Goal: Task Accomplishment & Management: Use online tool/utility

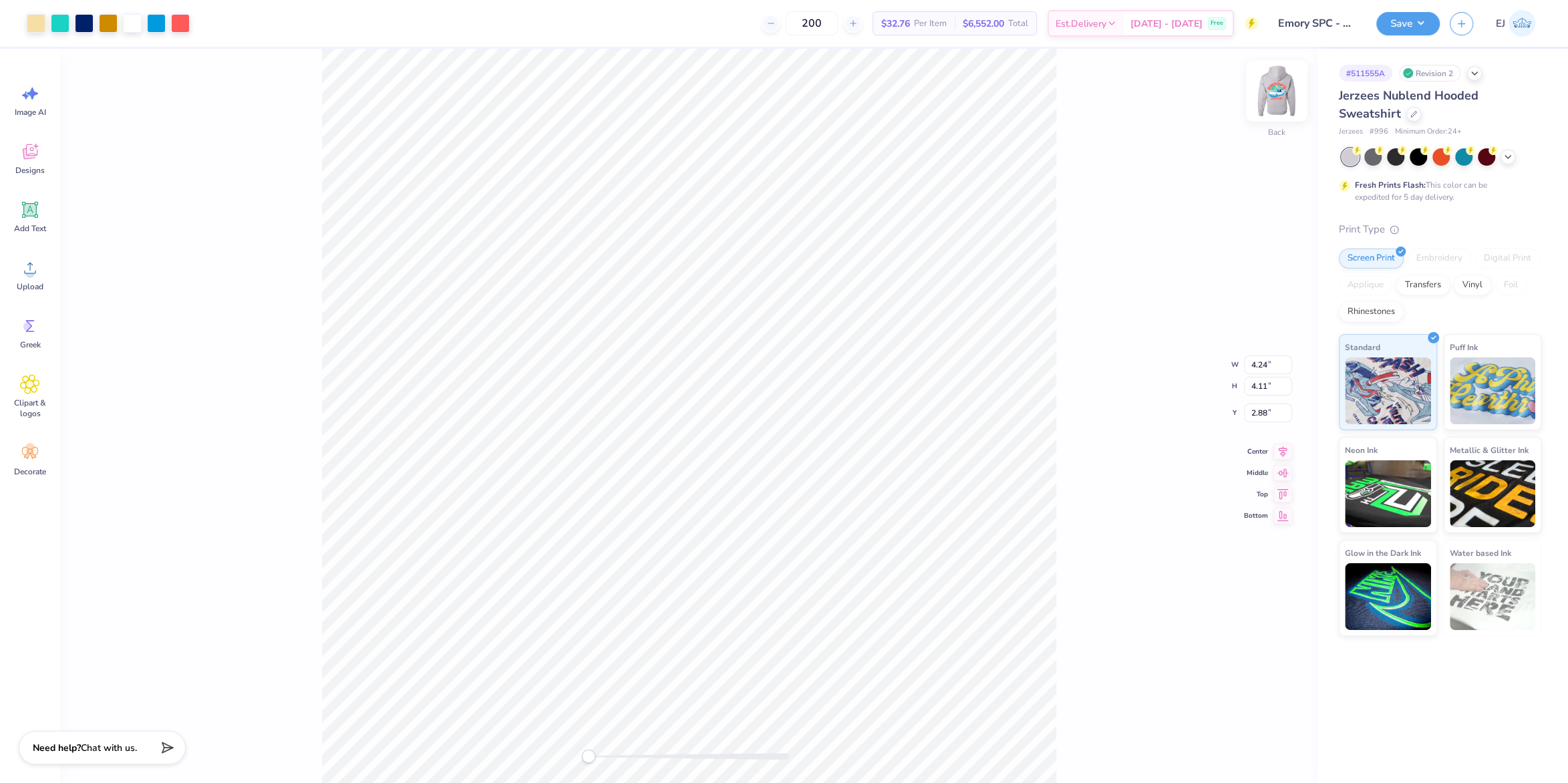
click at [1270, 104] on img at bounding box center [1277, 91] width 53 height 53
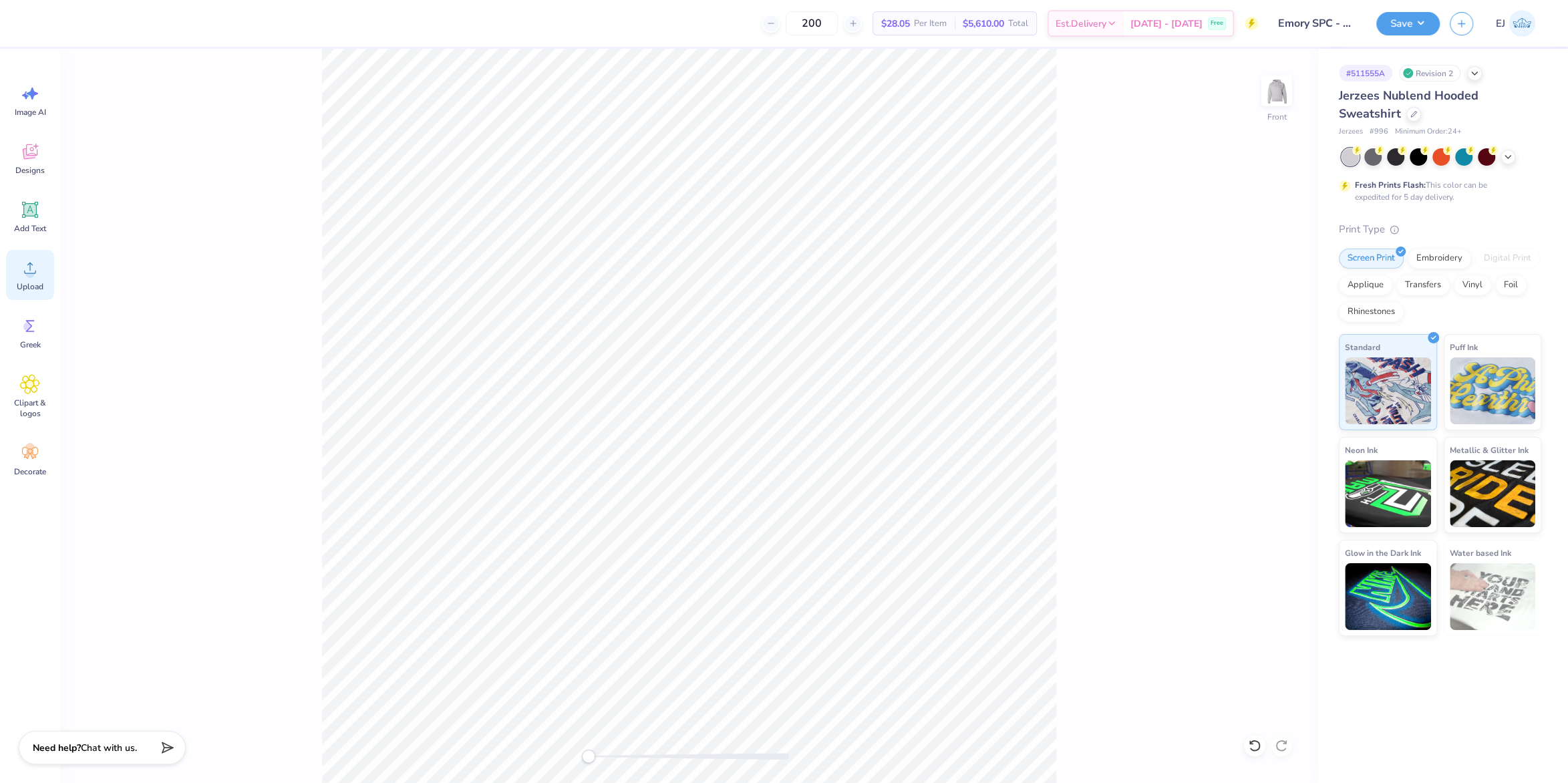
click at [32, 274] on circle at bounding box center [31, 273] width 10 height 10
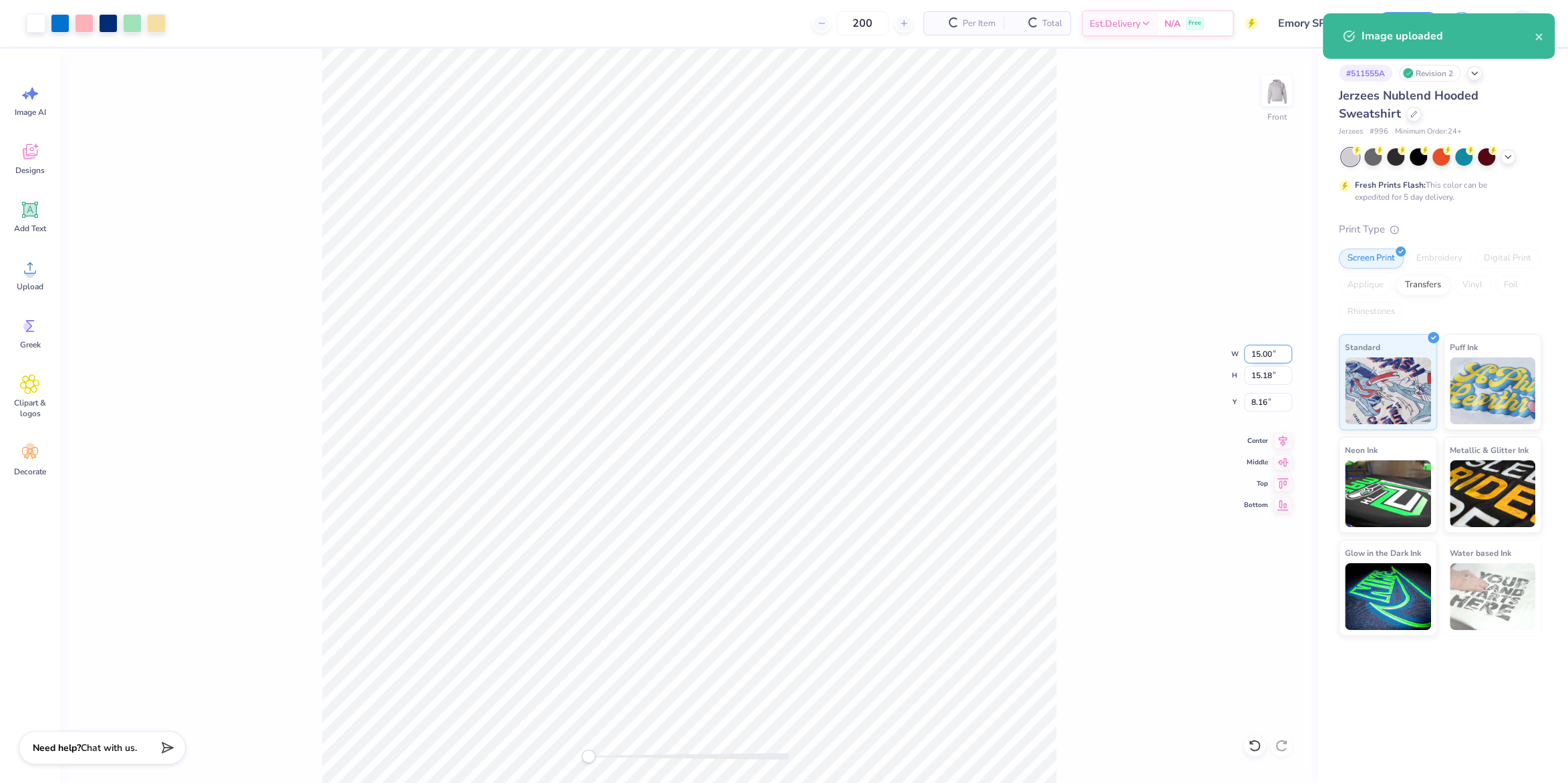
click at [1250, 348] on input "15.00" at bounding box center [1268, 354] width 48 height 18
type input "12.50"
type input "12.65"
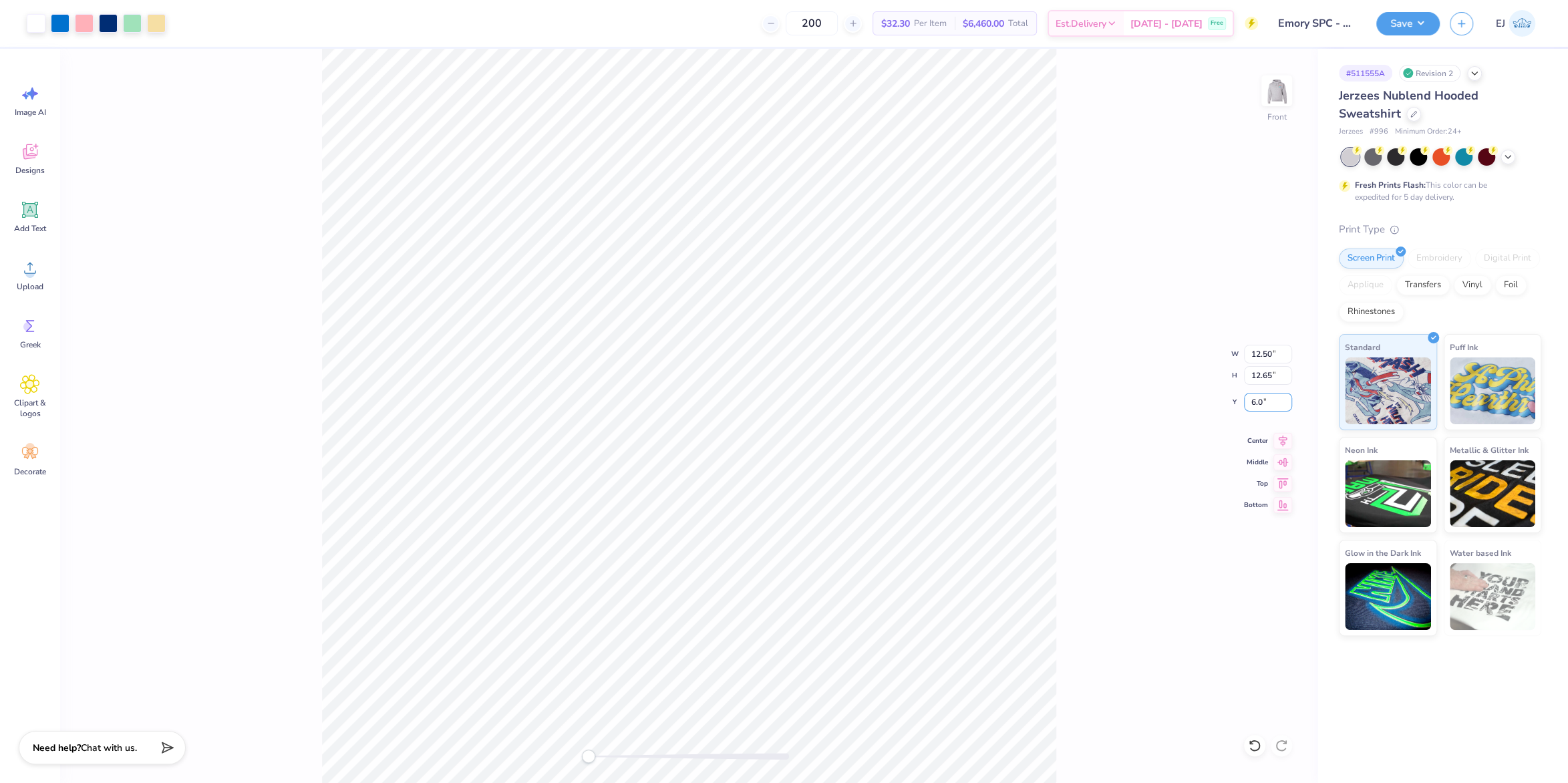
type input "6.0"
click at [1269, 99] on img at bounding box center [1277, 91] width 53 height 53
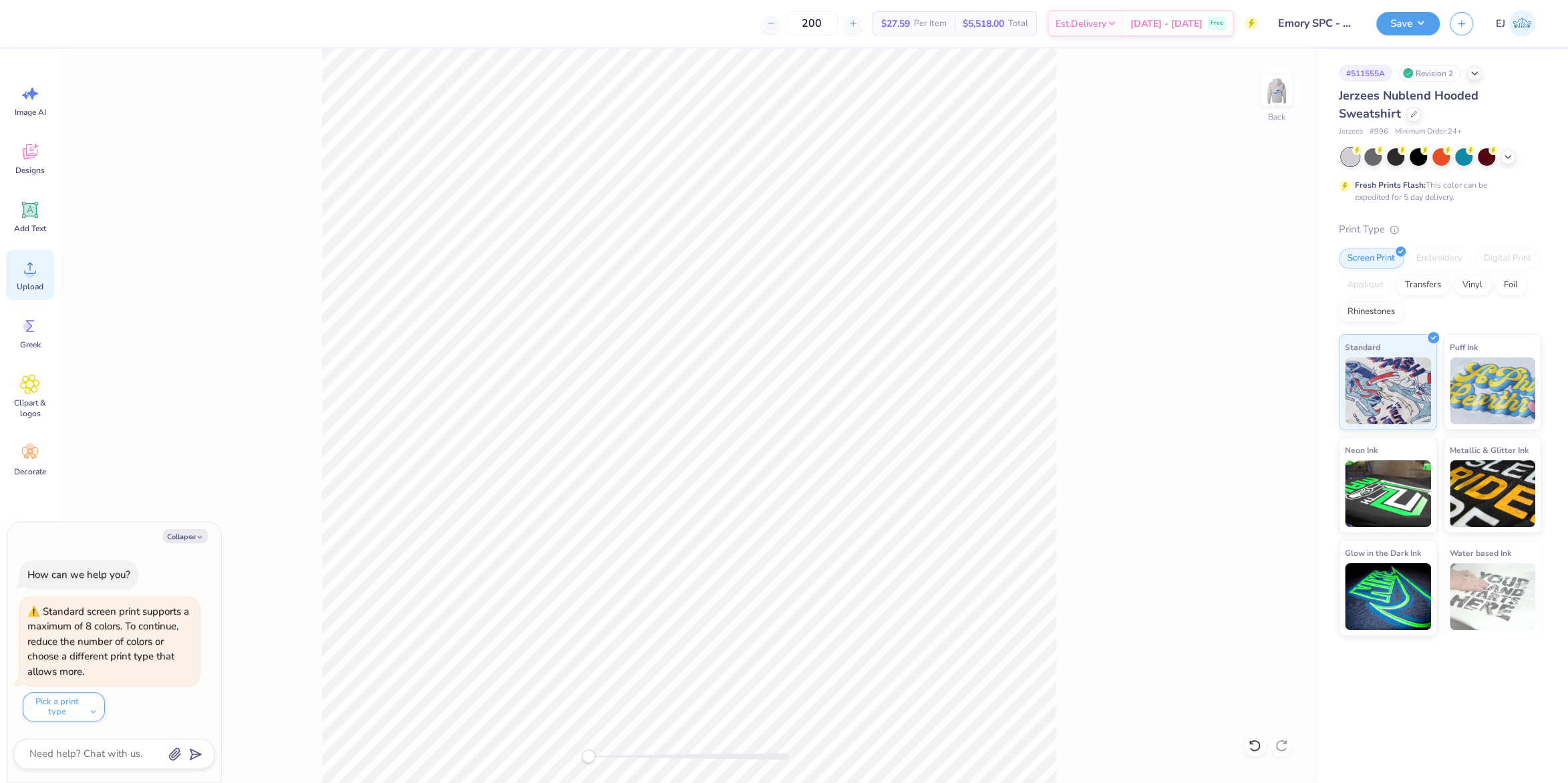
click at [14, 266] on div "Upload" at bounding box center [30, 275] width 48 height 50
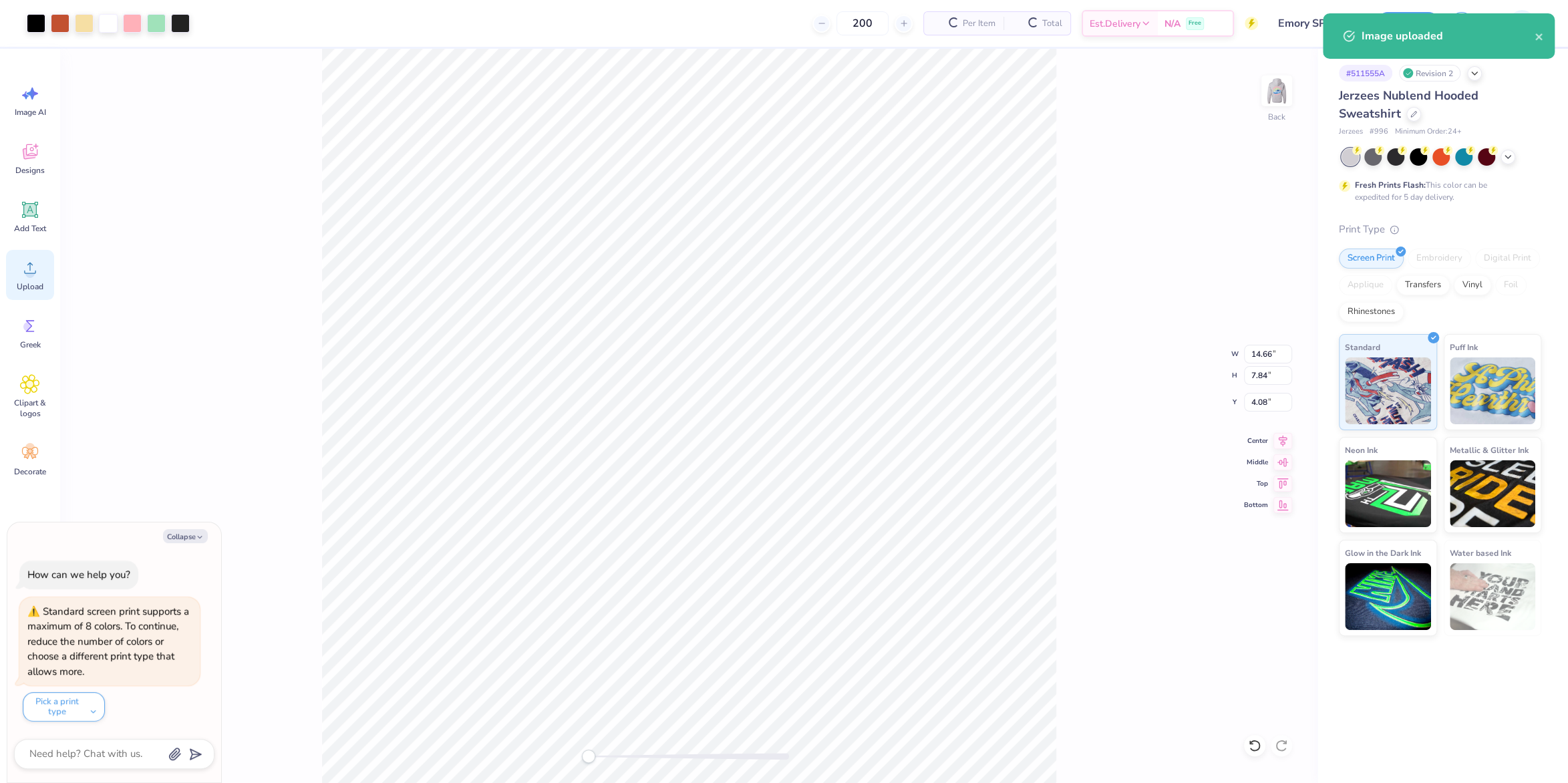
type textarea "x"
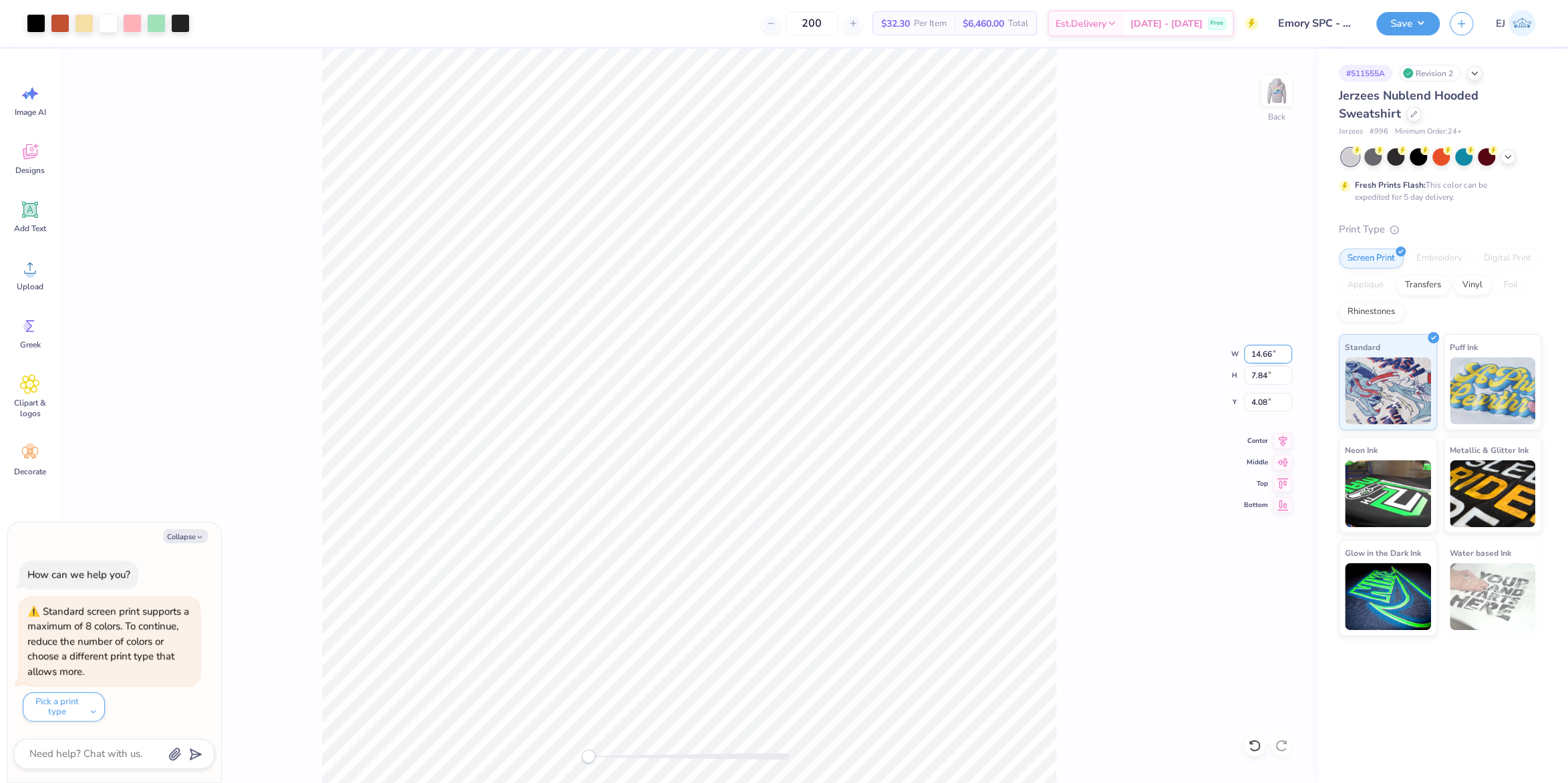
click at [1245, 354] on input "14.66" at bounding box center [1268, 354] width 48 height 18
type input "8"
type textarea "x"
type input "8.00"
type input "4.28"
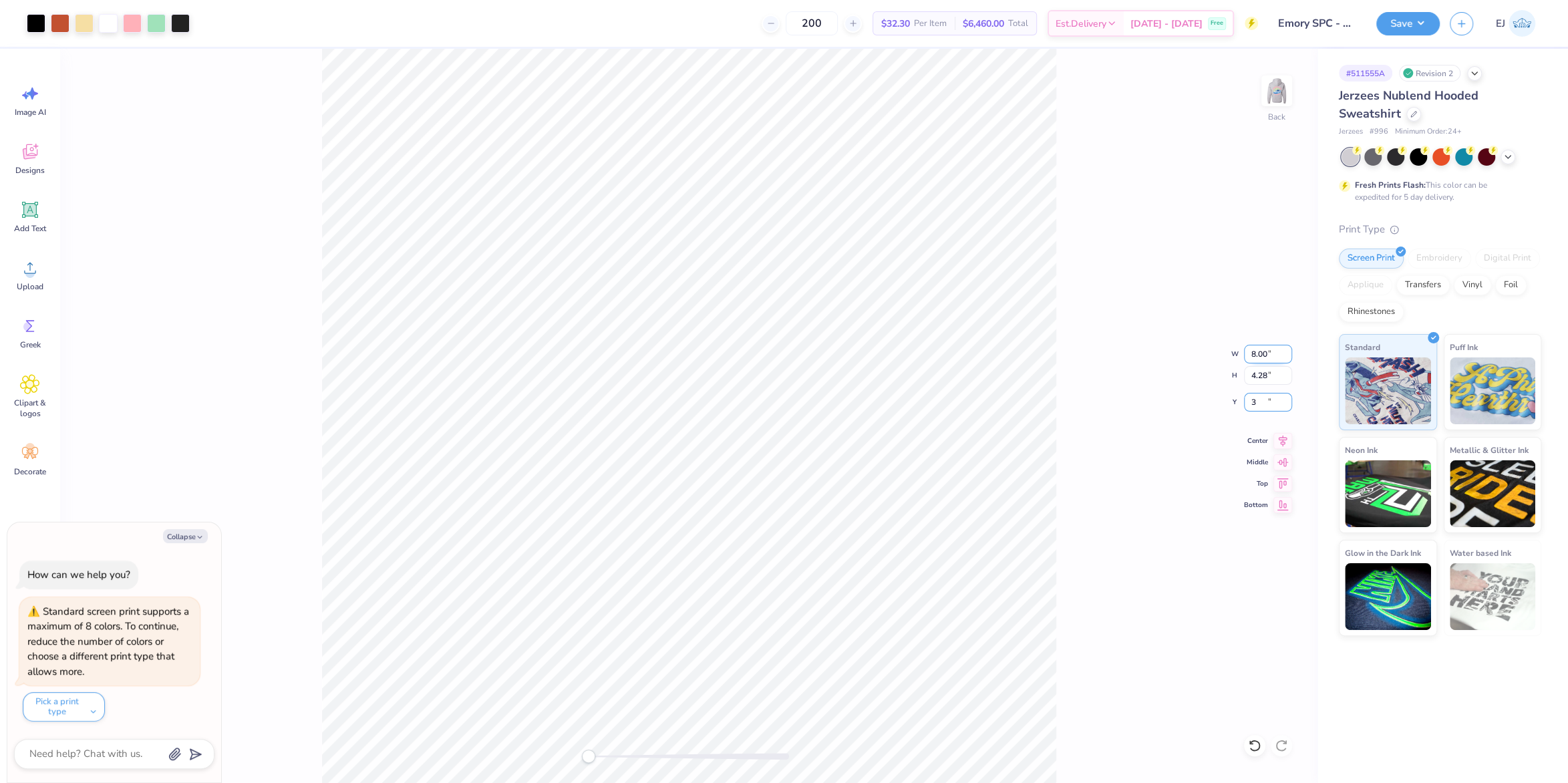
type input "3"
type textarea "x"
click at [1249, 357] on input "8.00" at bounding box center [1268, 354] width 48 height 18
type input "9"
type textarea "x"
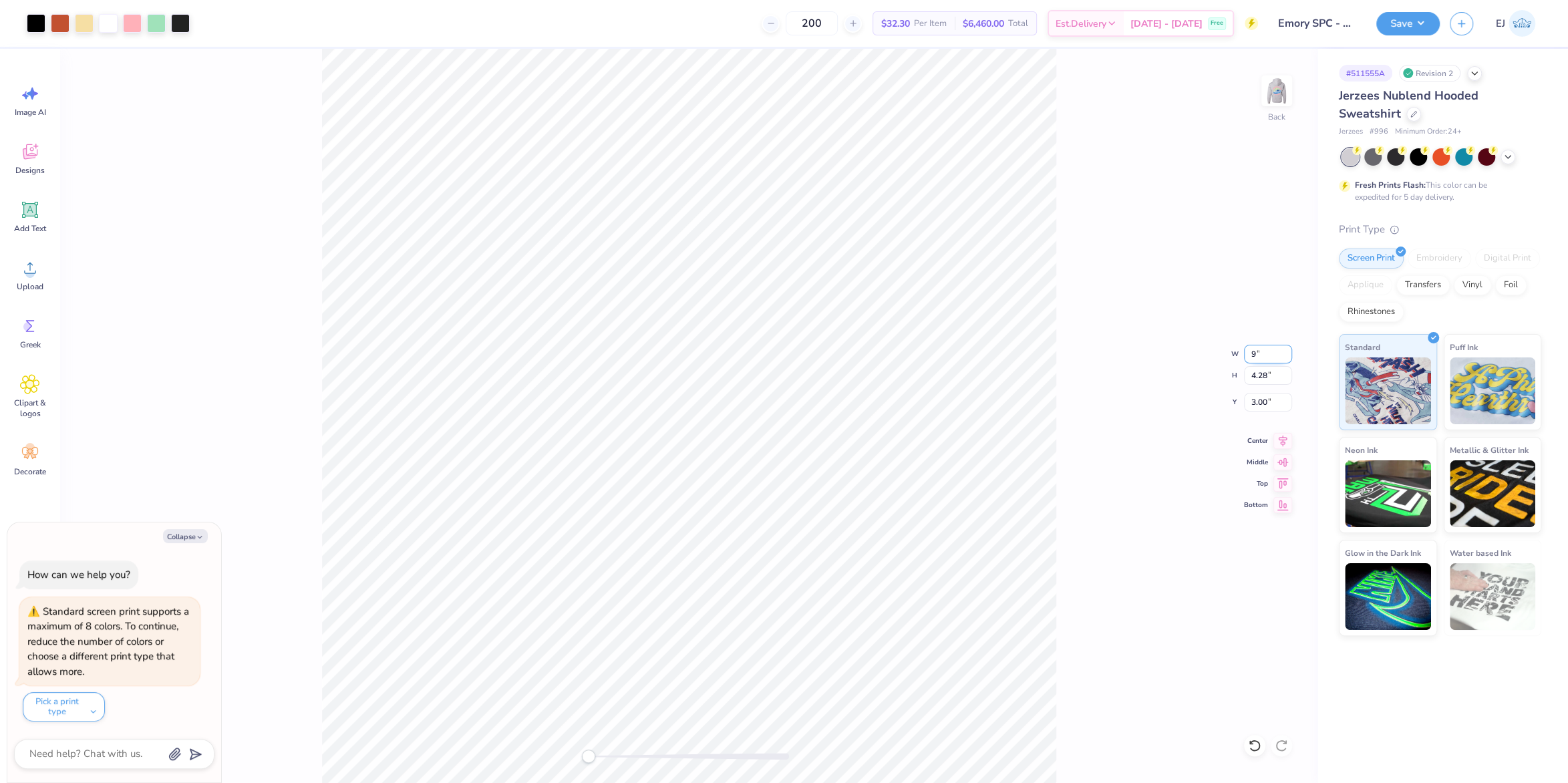
type input "9.00"
type input "4.81"
type input "2.73"
click at [1414, 21] on button "Save" at bounding box center [1408, 21] width 64 height 23
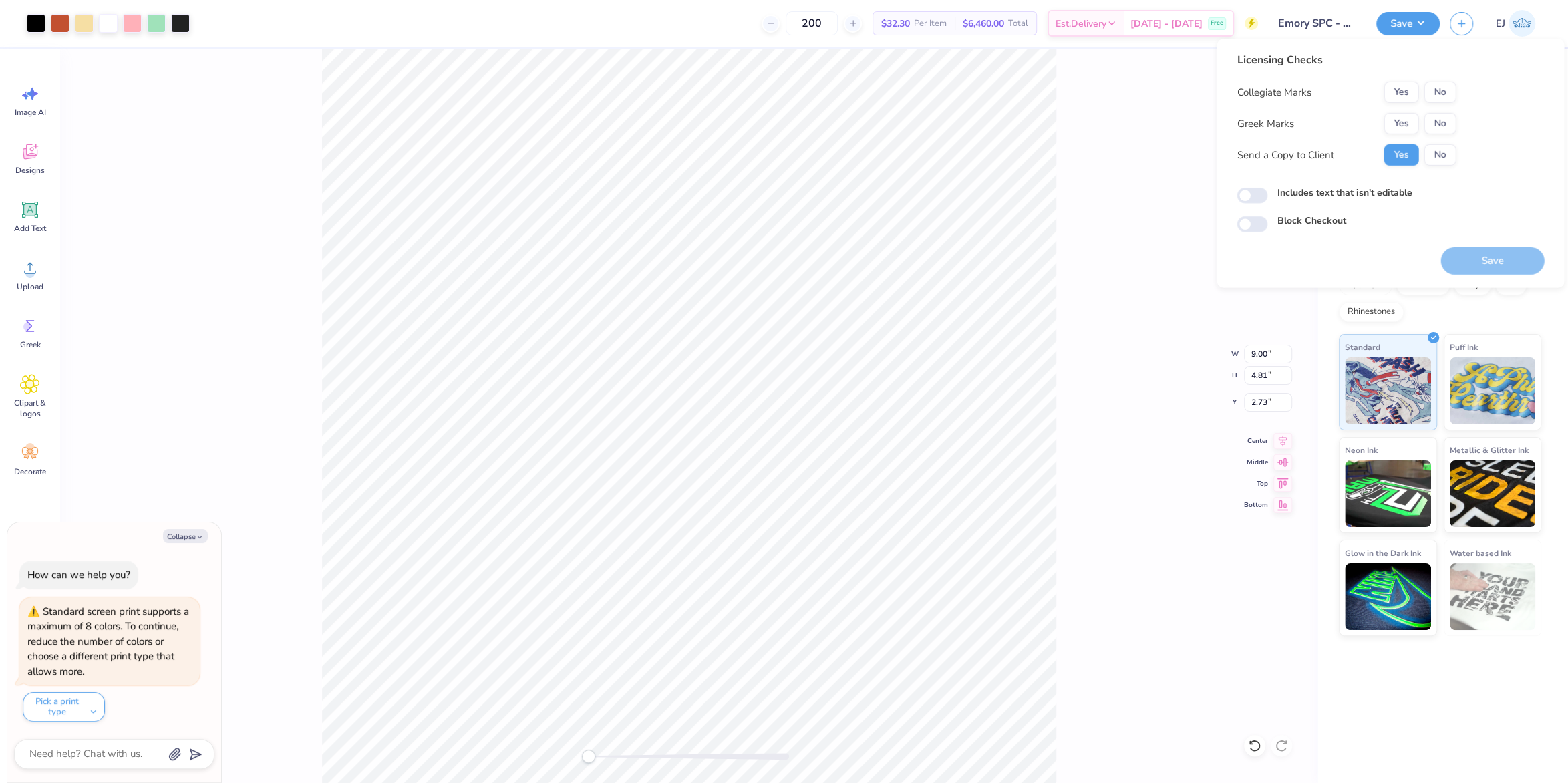
click at [1404, 111] on div "Collegiate Marks Yes No Greek Marks Yes No Send a Copy to Client Yes No" at bounding box center [1346, 123] width 220 height 84
click at [1414, 124] on button "Yes" at bounding box center [1401, 123] width 35 height 22
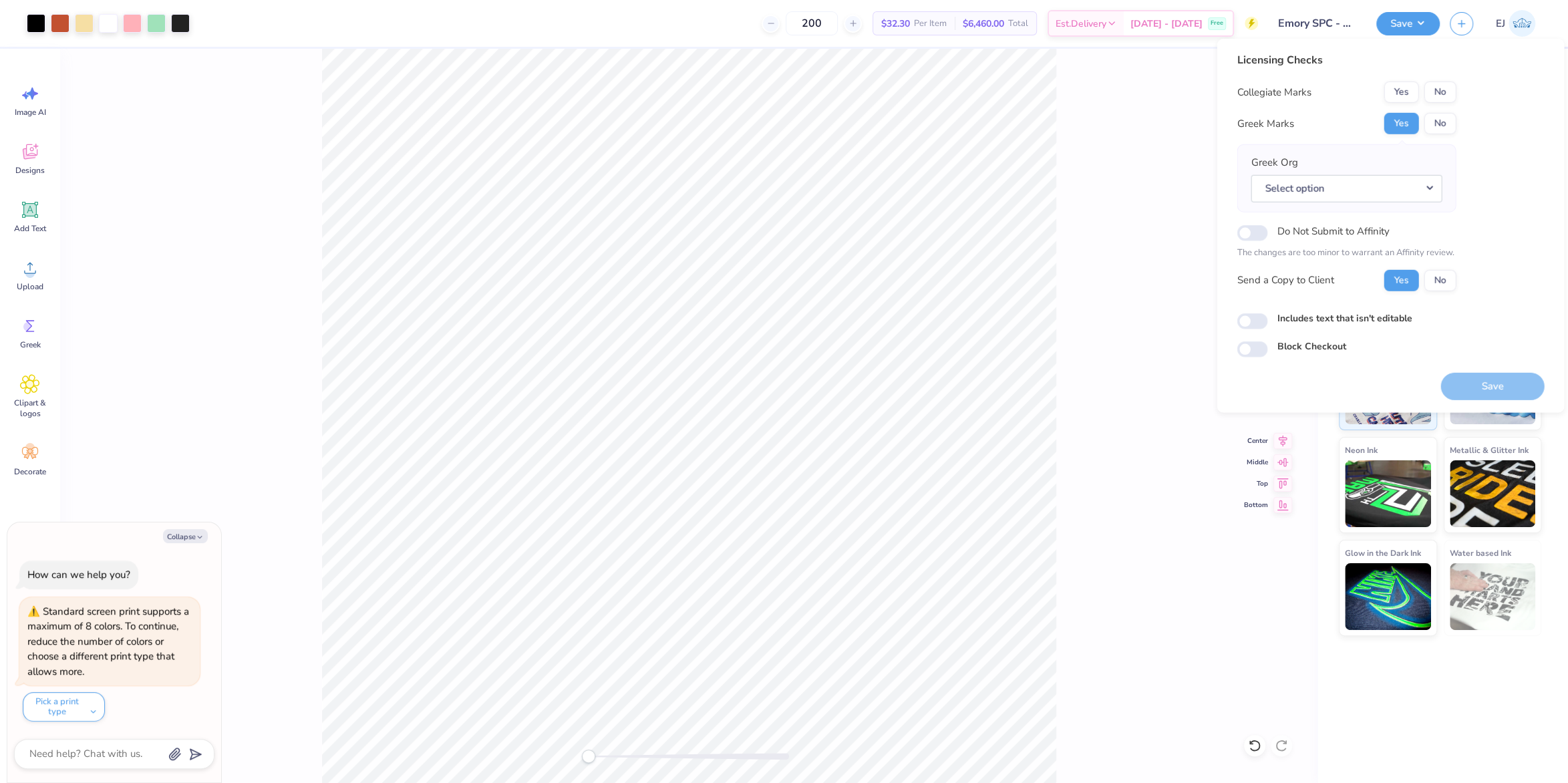
click at [1452, 78] on div "Licensing Checks Collegiate Marks Yes No Greek Marks Yes No Greek Org Select op…" at bounding box center [1346, 177] width 220 height 249
click at [1441, 126] on button "No" at bounding box center [1440, 123] width 32 height 22
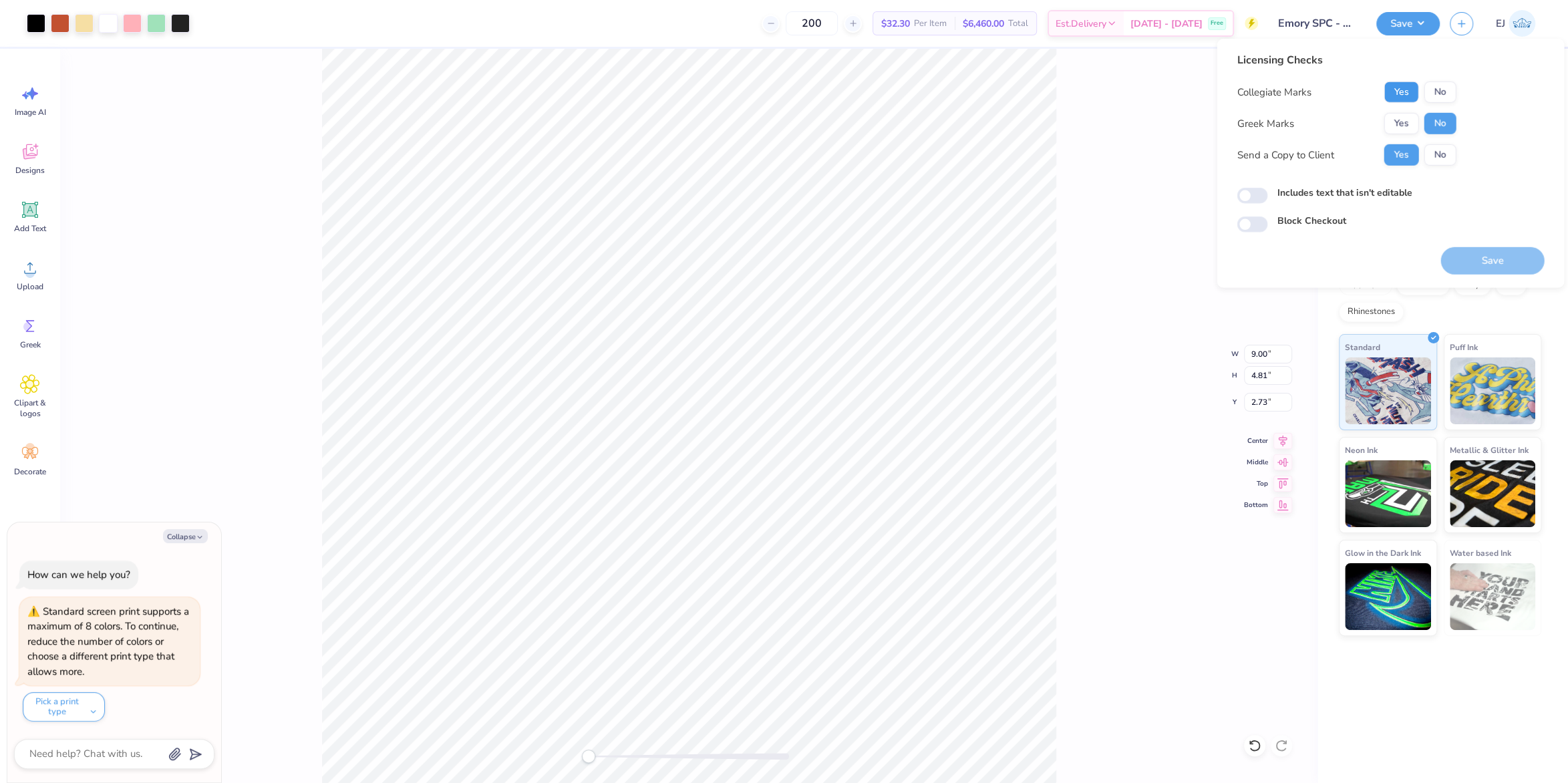
click at [1397, 87] on button "Yes" at bounding box center [1401, 92] width 35 height 22
click at [1470, 257] on button "Save" at bounding box center [1492, 260] width 104 height 27
click at [156, 129] on div "Back W 9.00 9.00 " H 4.81 4.81 " Y 2.73 2.73 " Center Middle Top Bottom" at bounding box center [689, 416] width 1258 height 734
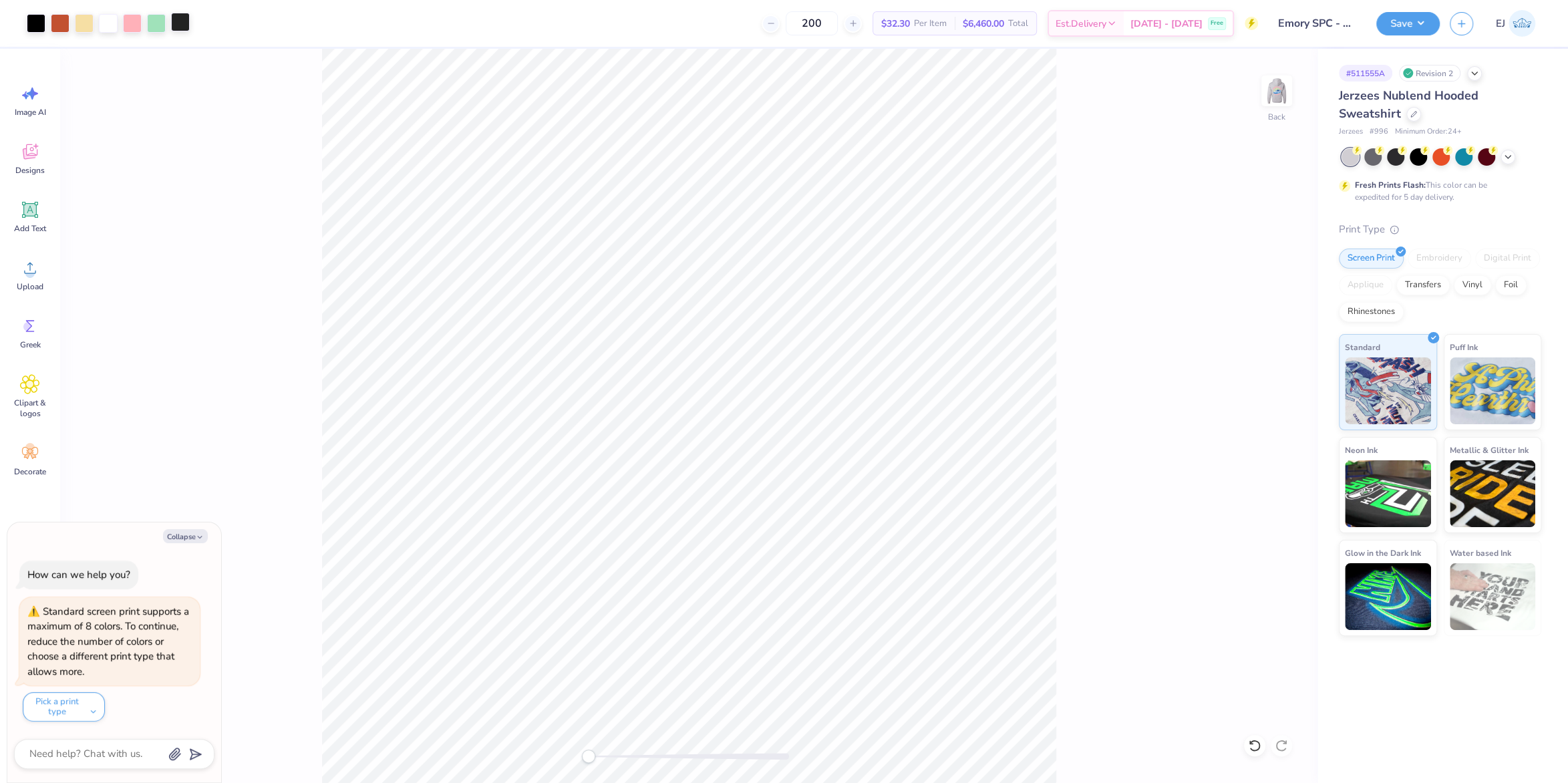
click at [188, 31] on div at bounding box center [180, 22] width 18 height 18
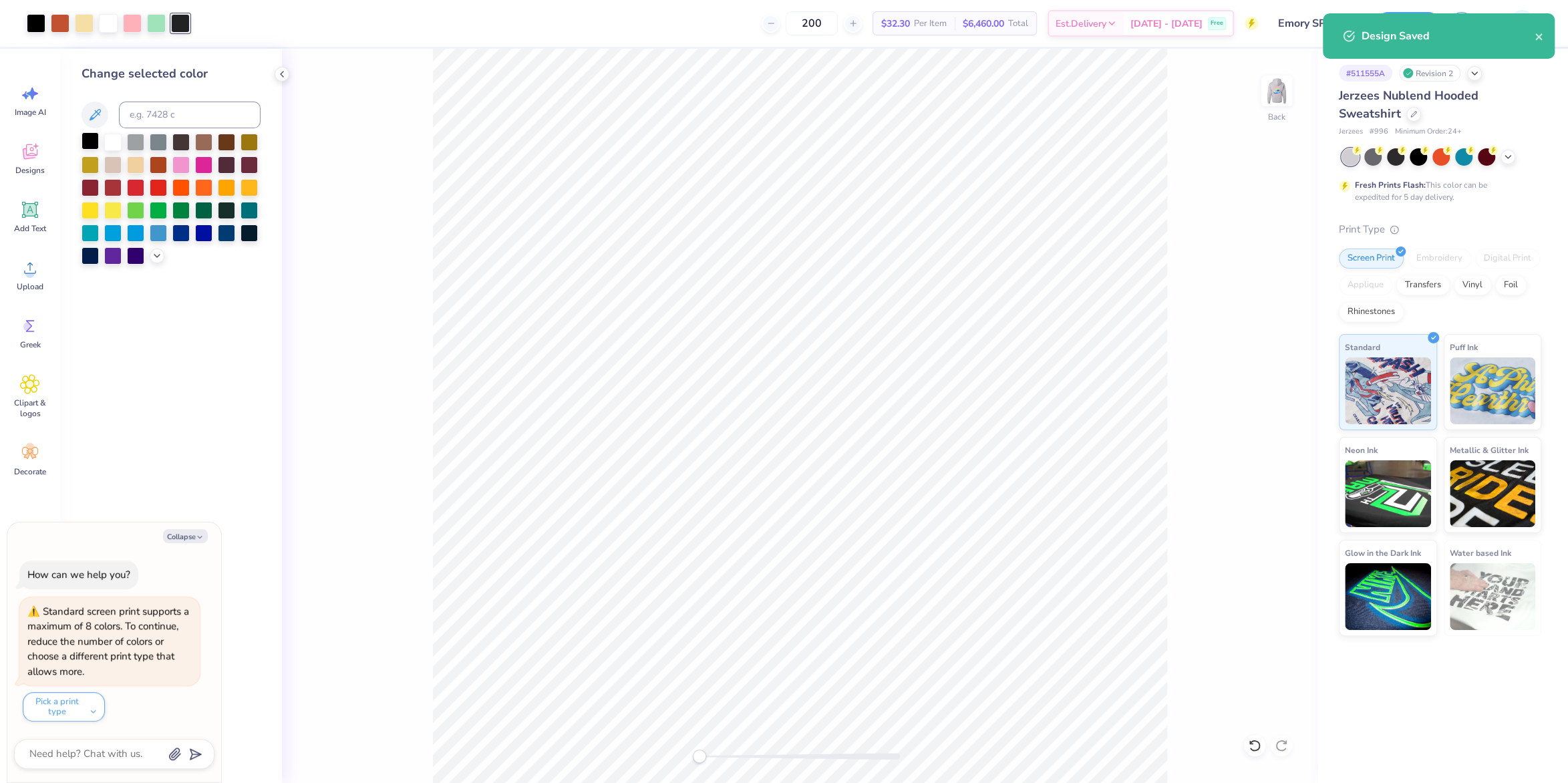
click at [92, 143] on div at bounding box center [90, 141] width 18 height 18
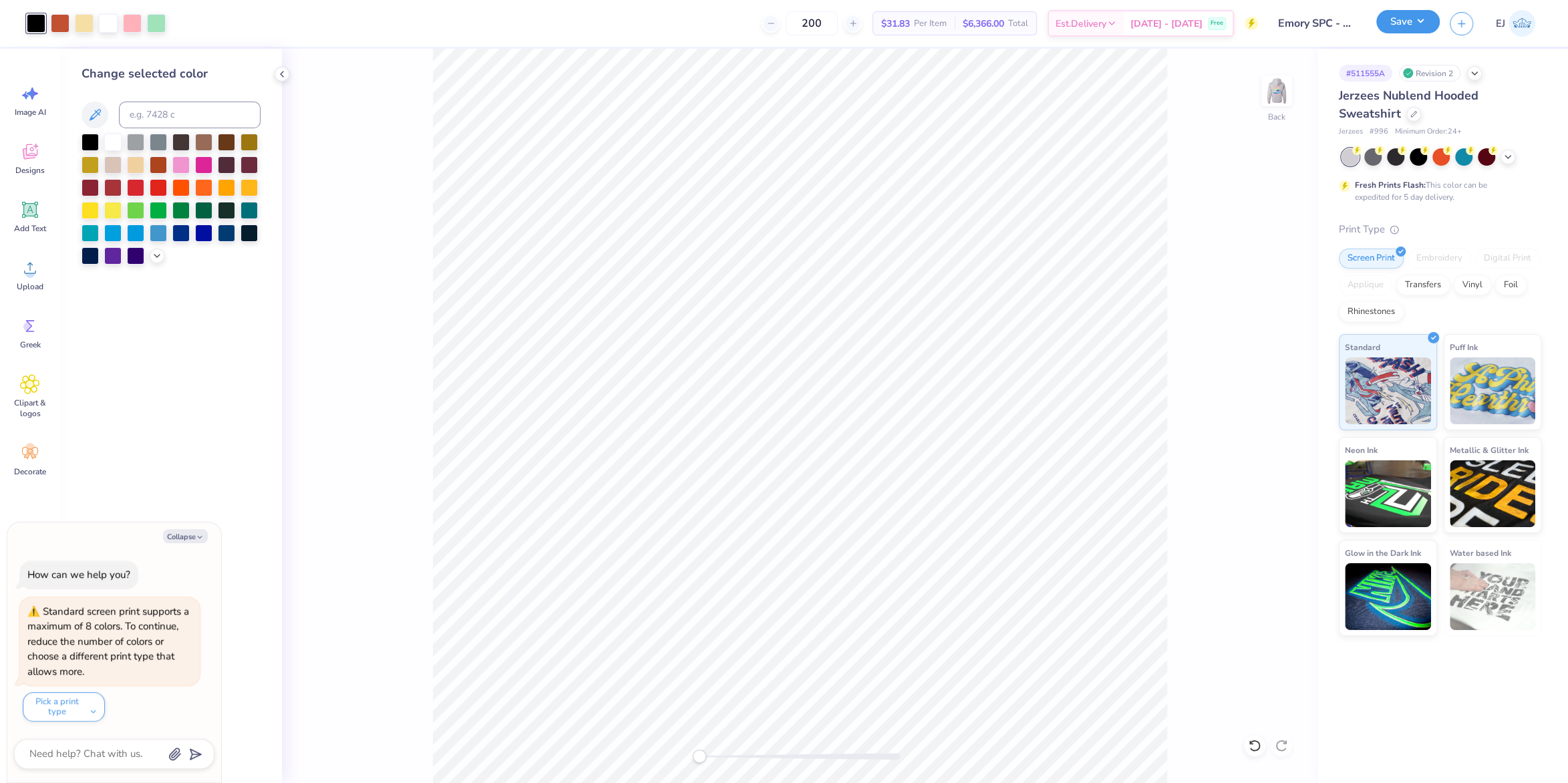
click at [1410, 30] on button "Save" at bounding box center [1408, 21] width 64 height 23
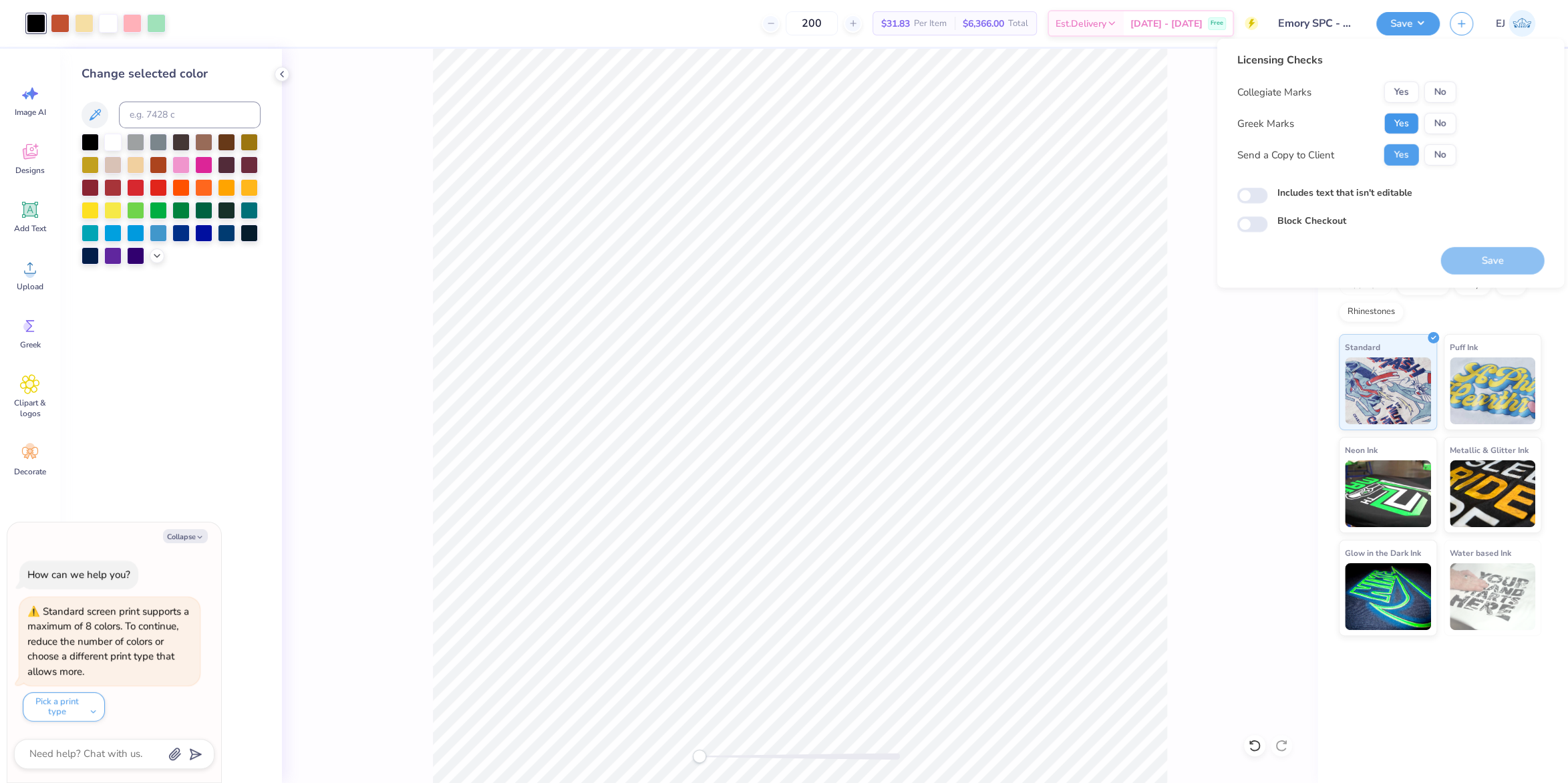
click at [1395, 124] on button "Yes" at bounding box center [1401, 123] width 35 height 22
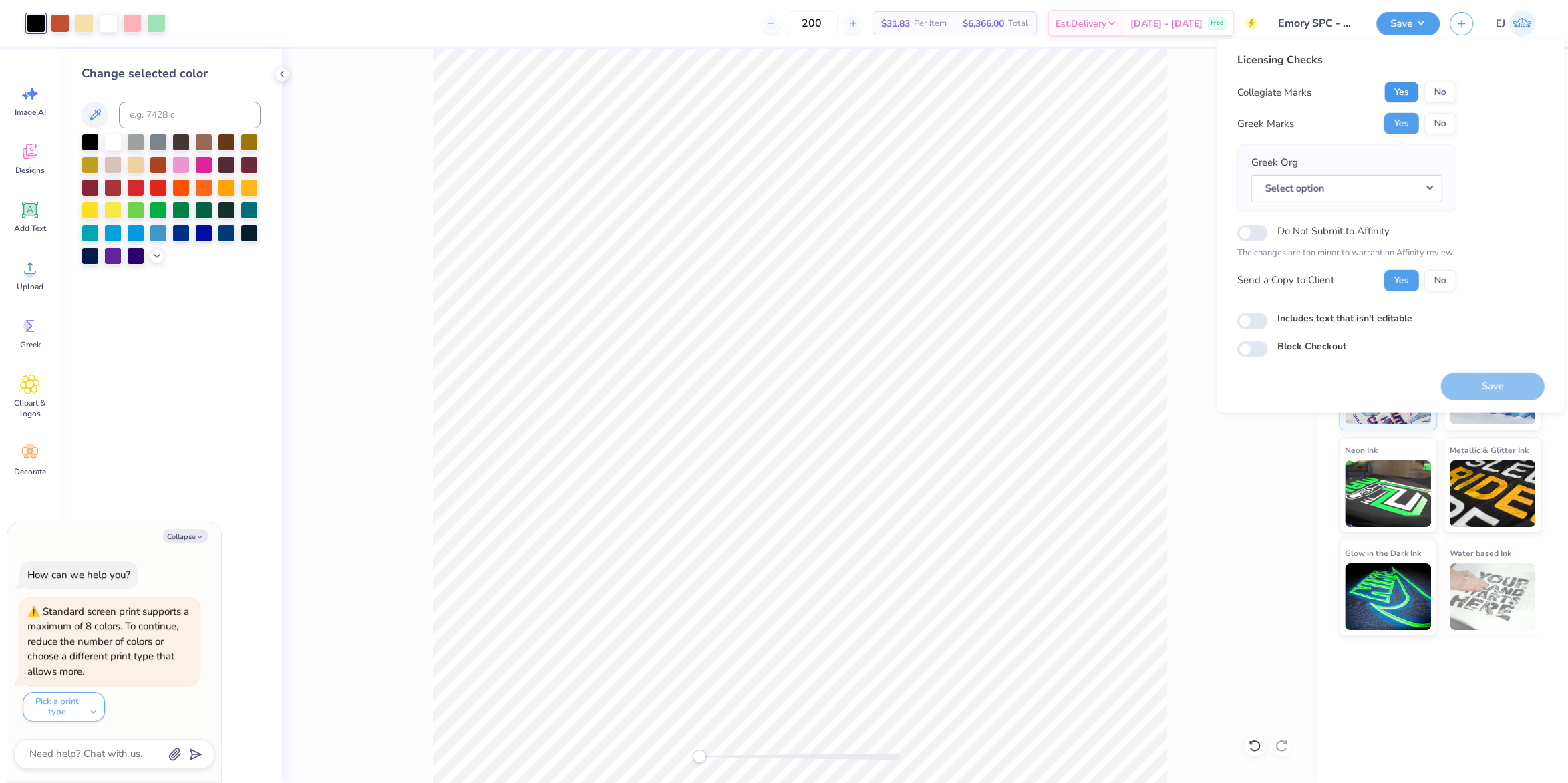
click at [1417, 91] on button "Yes" at bounding box center [1401, 92] width 35 height 22
click at [1435, 125] on button "No" at bounding box center [1440, 123] width 32 height 22
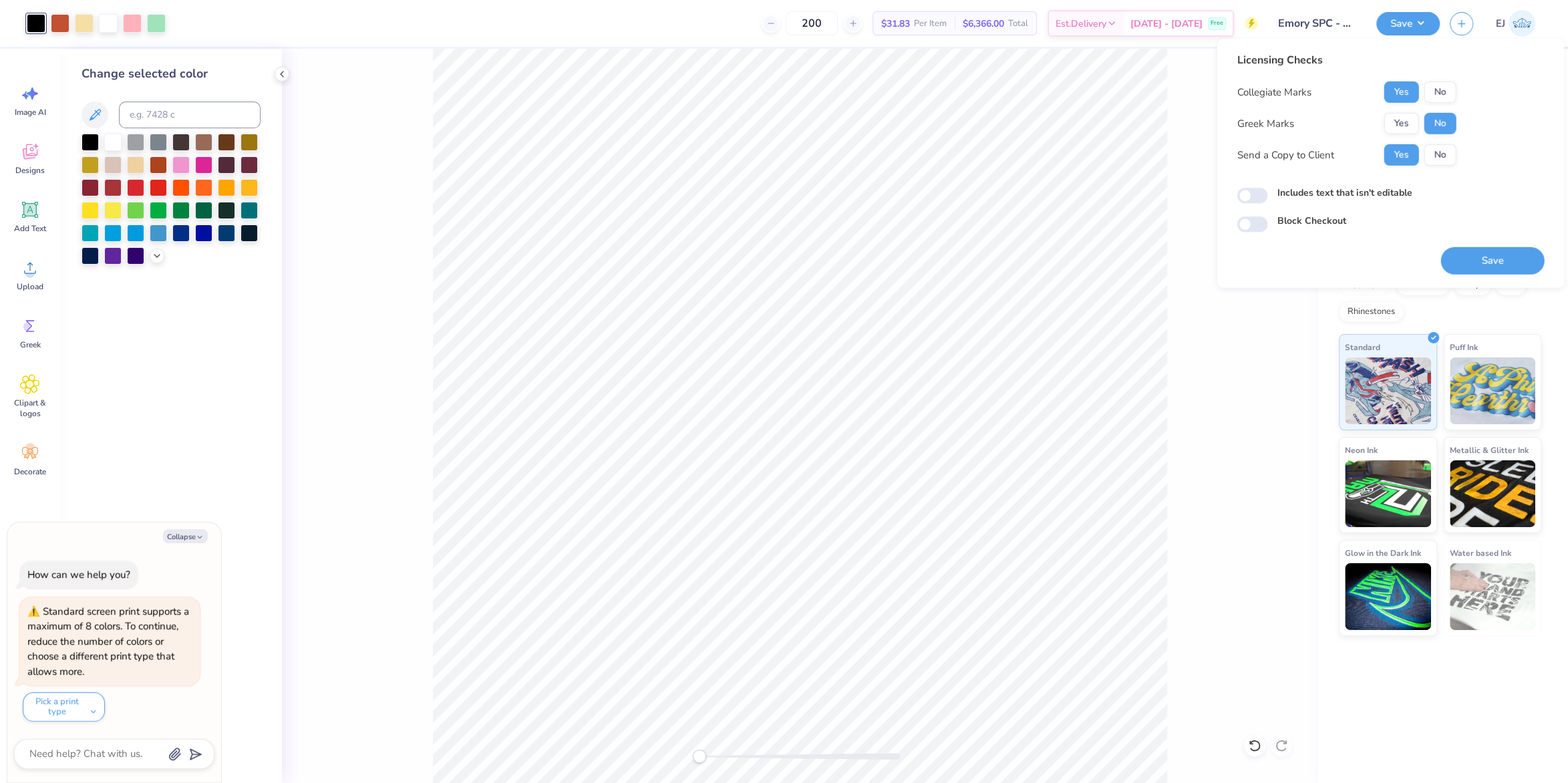
click at [1484, 275] on div "Licensing Checks Collegiate Marks Yes No Greek Marks Yes No Send a Copy to Clie…" at bounding box center [1390, 163] width 347 height 249
click at [1488, 266] on button "Save" at bounding box center [1492, 260] width 104 height 27
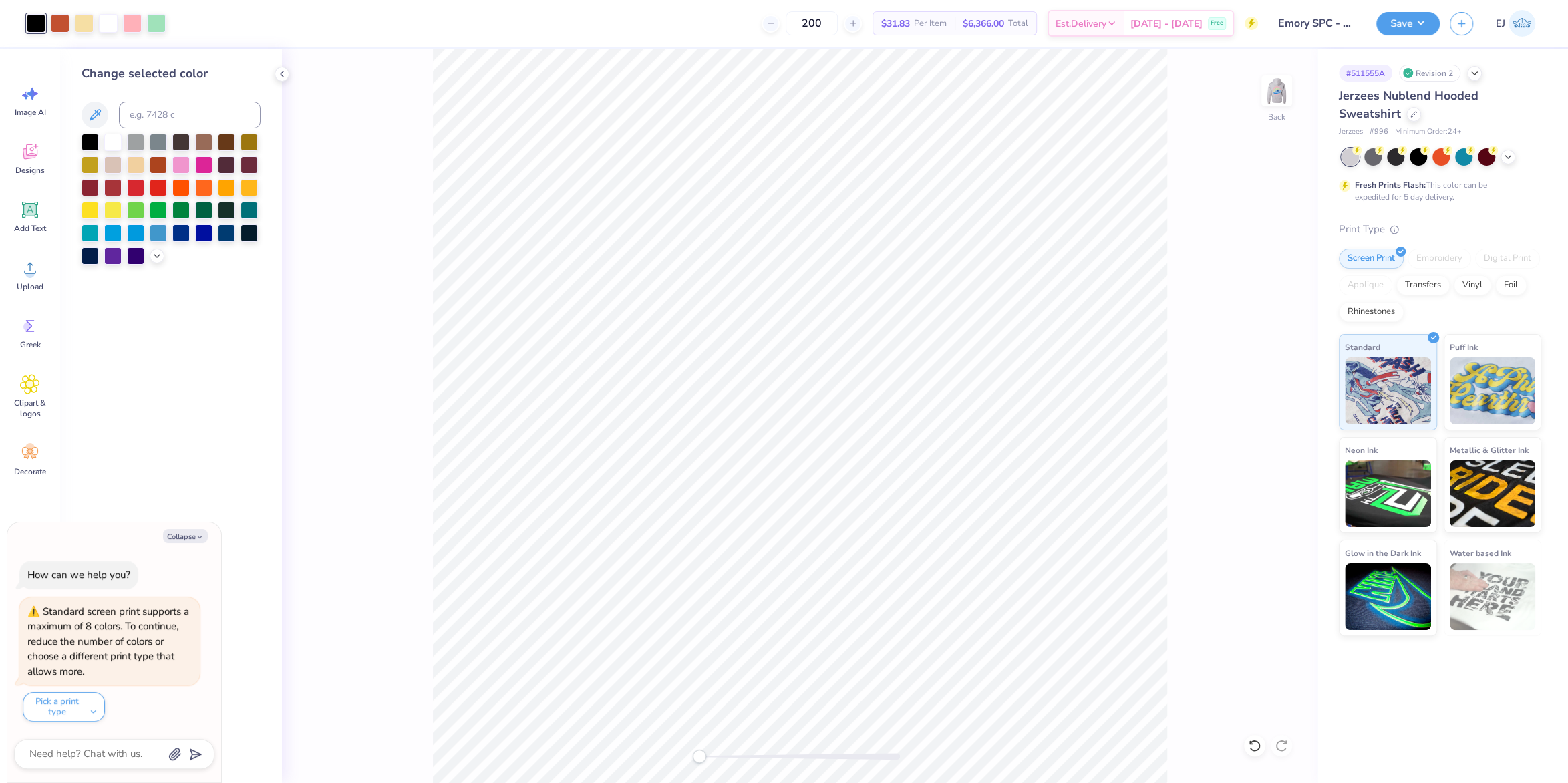
type textarea "x"
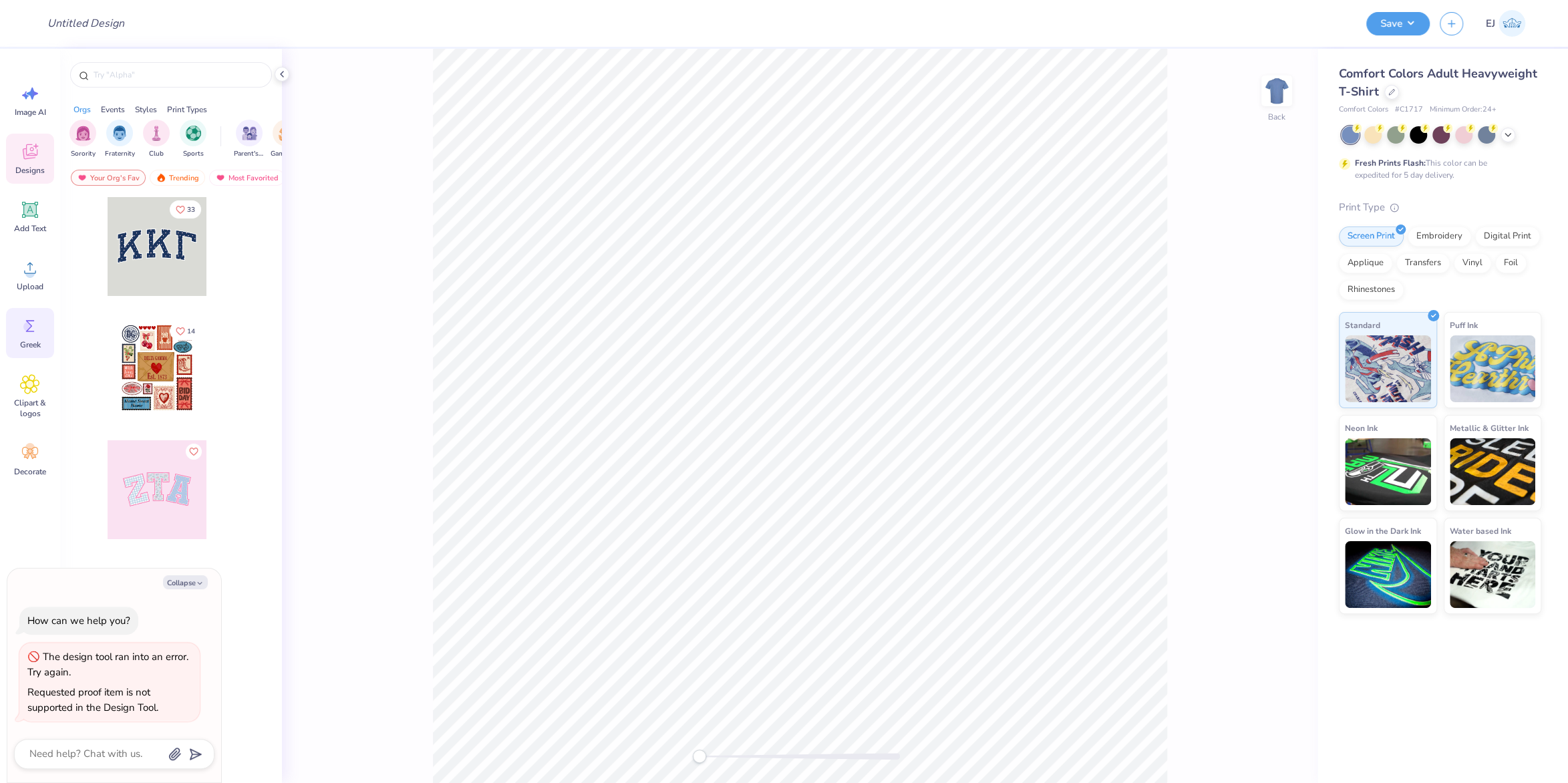
type textarea "x"
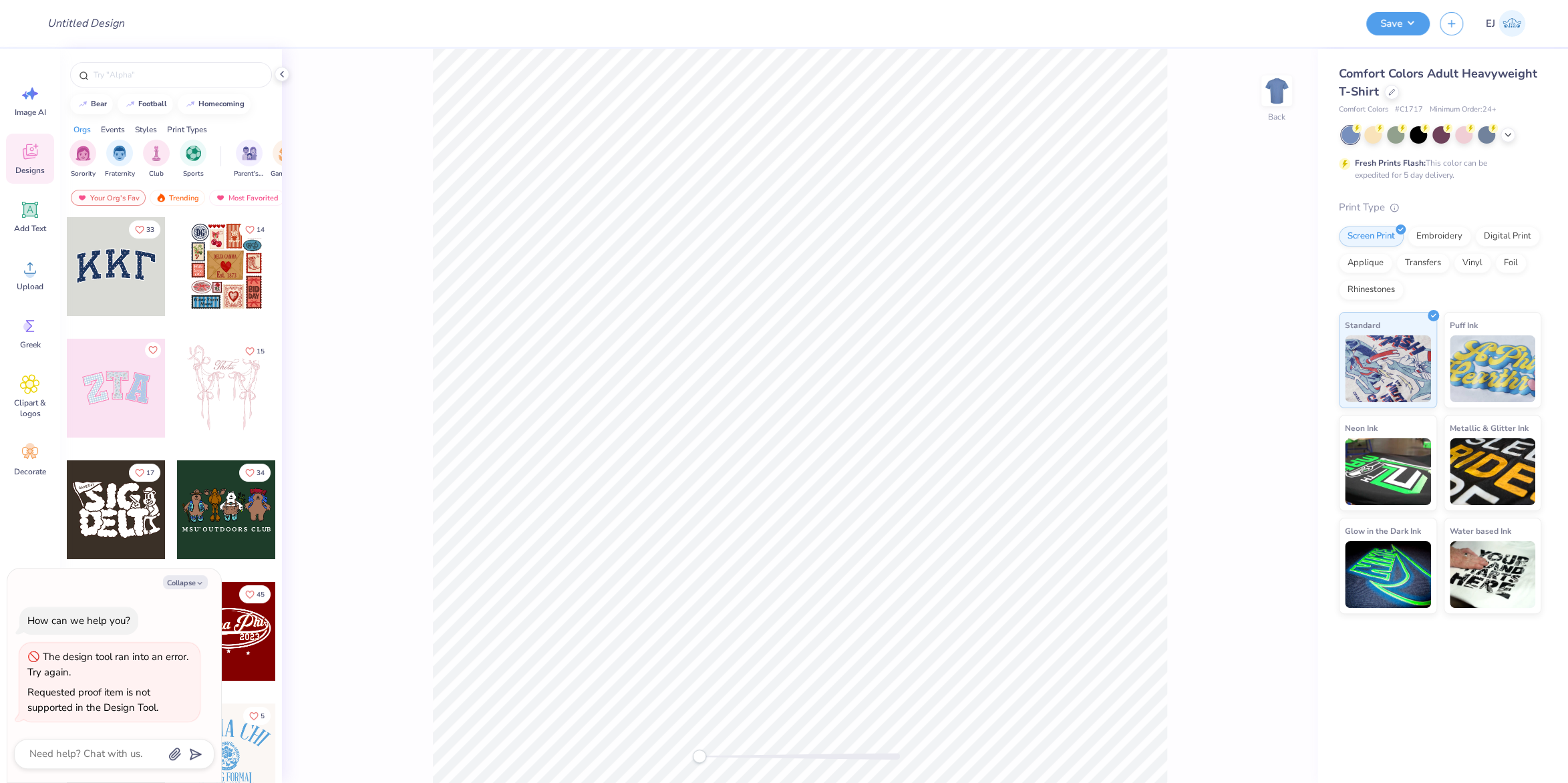
type textarea "x"
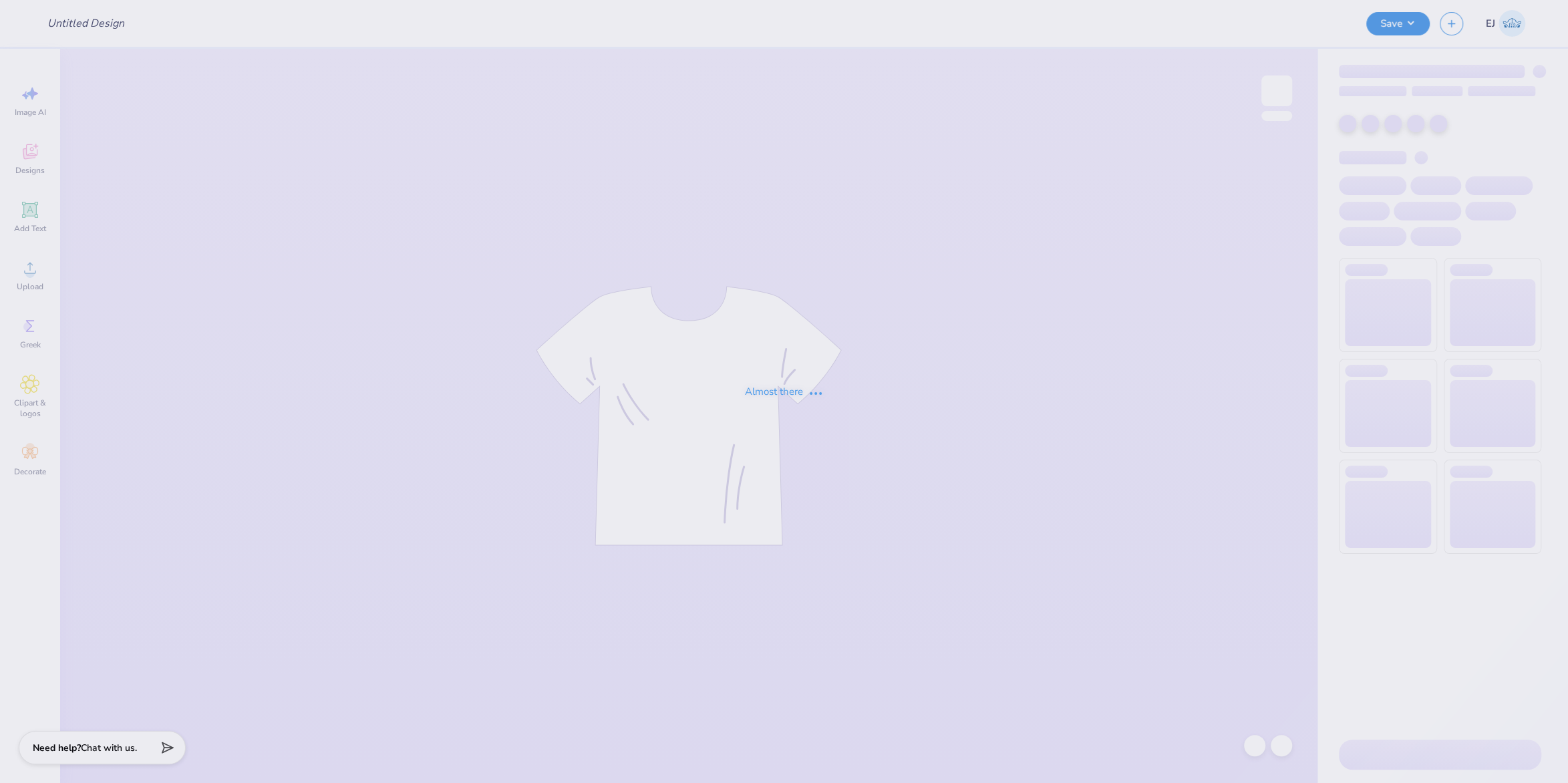
type input "[GEOGRAPHIC_DATA] : [PERSON_NAME]"
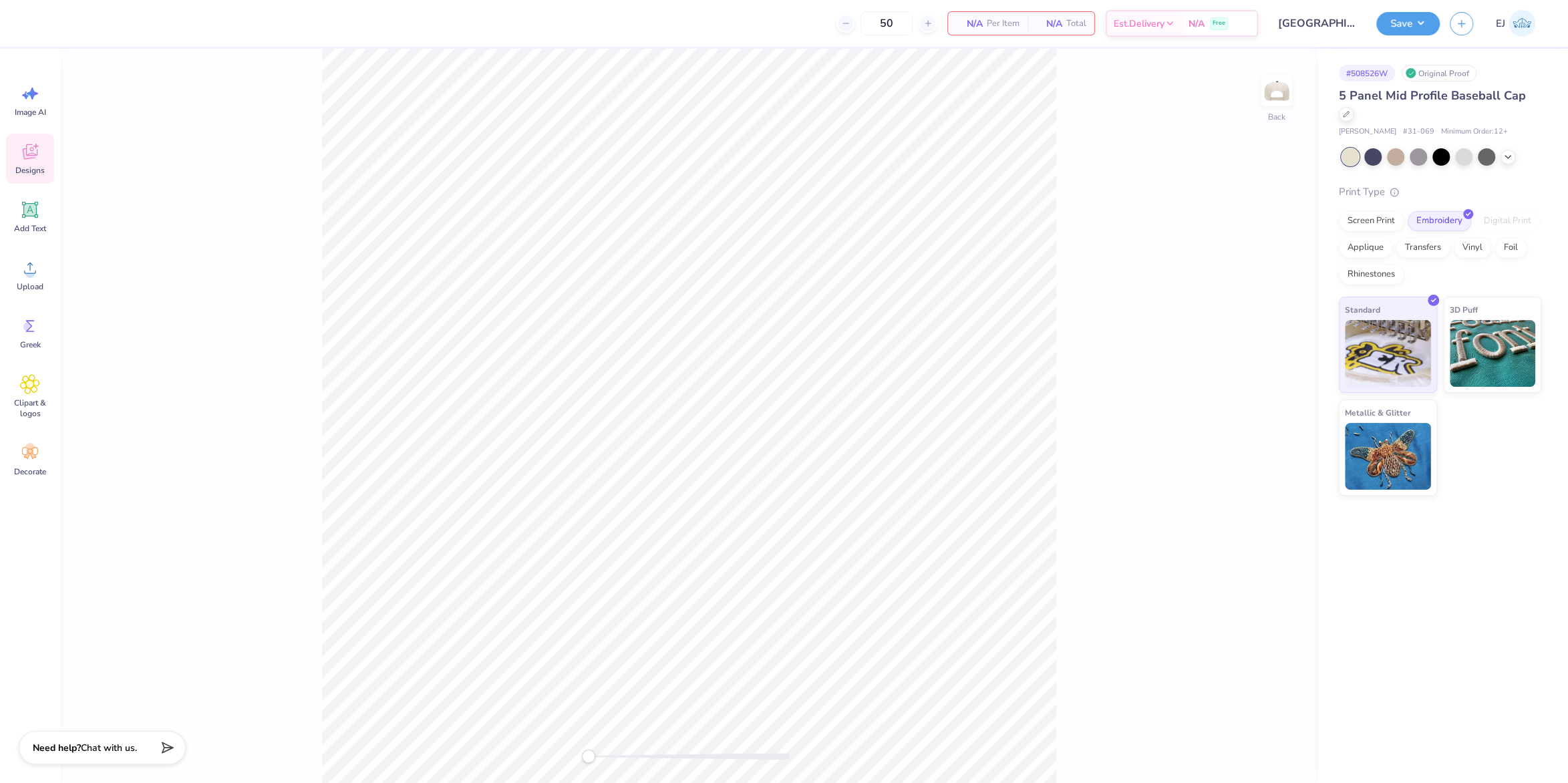
click at [32, 166] on span "Designs" at bounding box center [30, 170] width 30 height 10
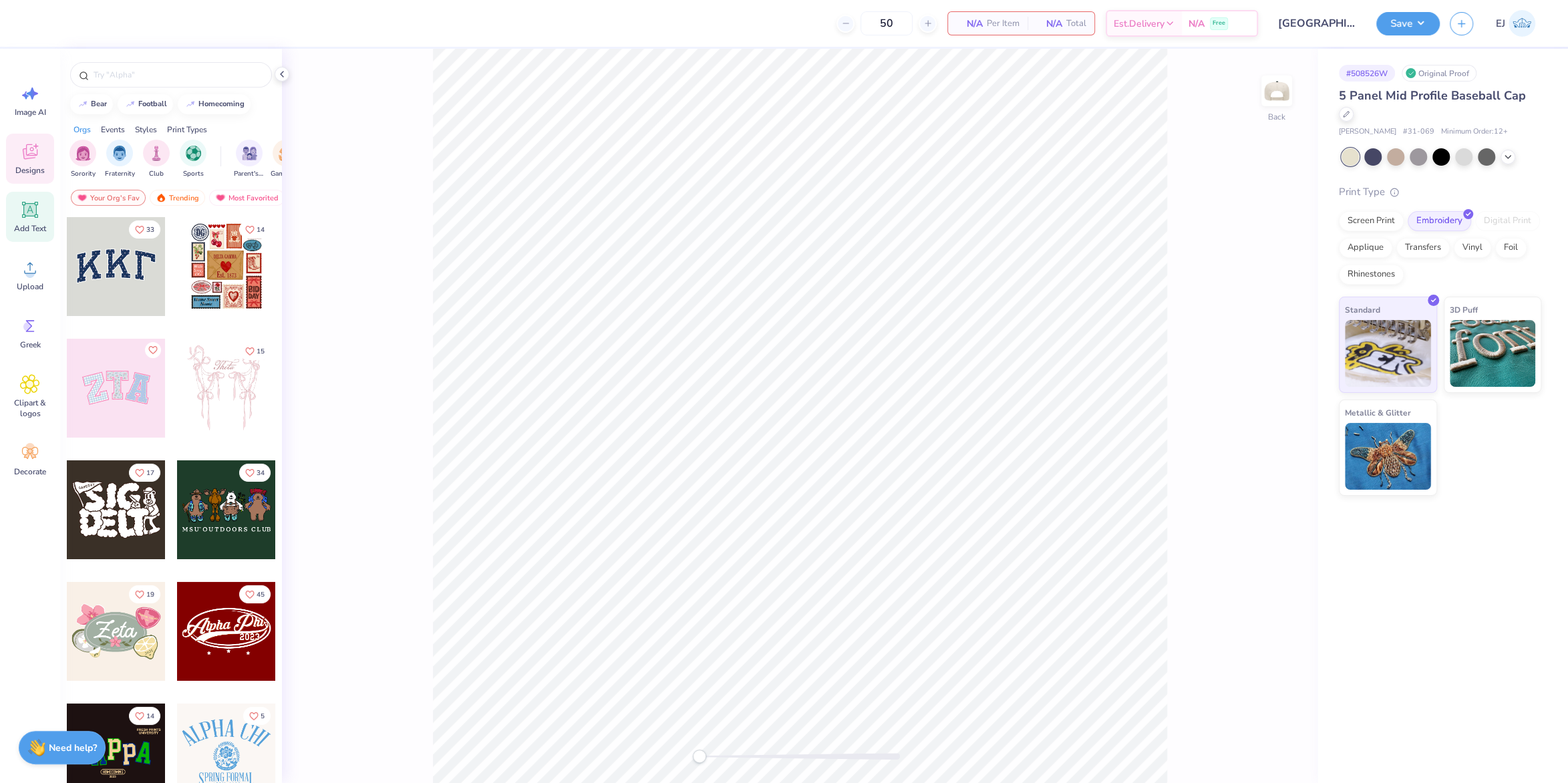
click at [31, 203] on icon at bounding box center [30, 210] width 16 height 16
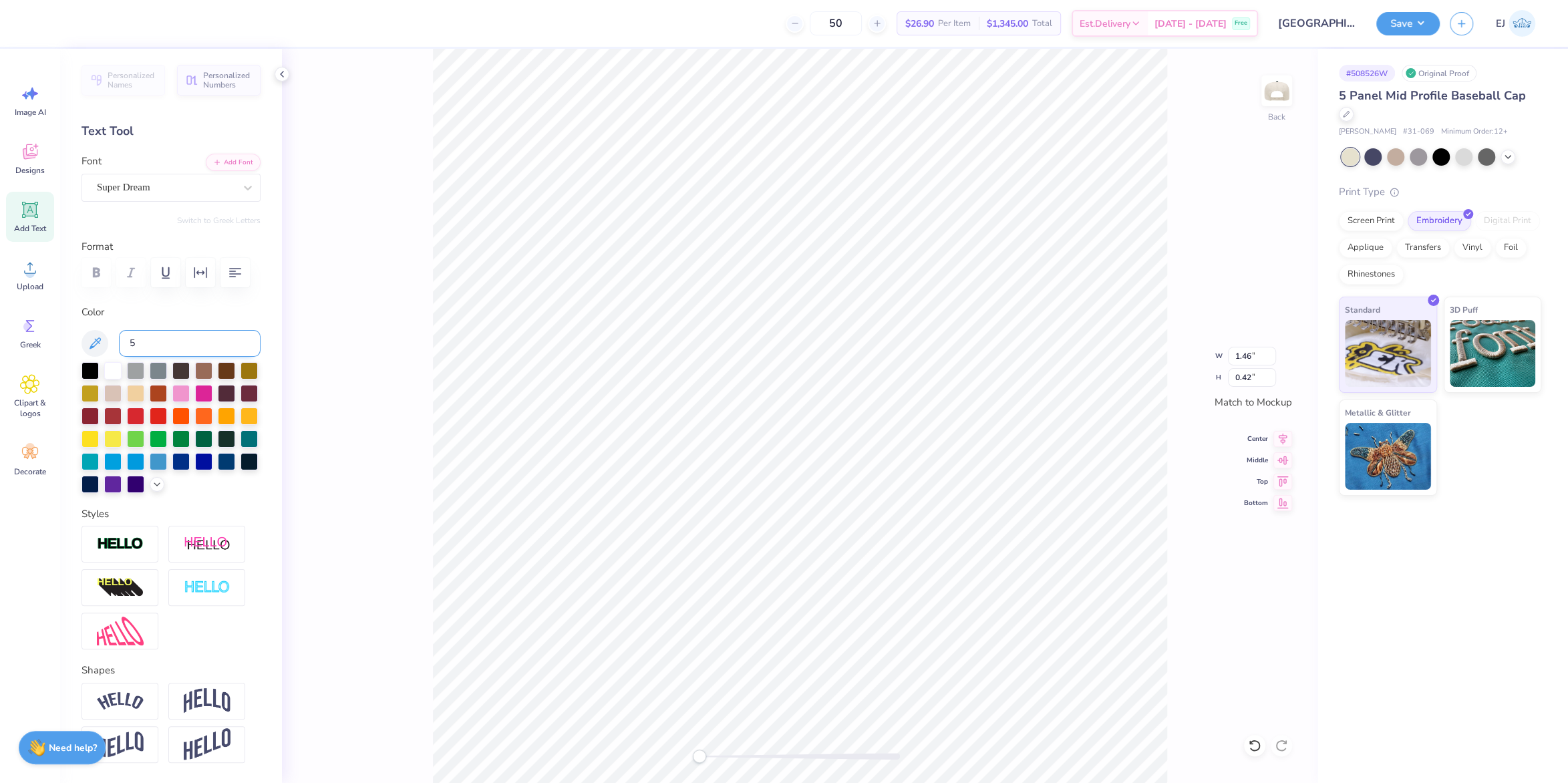
click at [182, 350] on input "5" at bounding box center [190, 343] width 142 height 27
type input "533"
click at [196, 182] on div "Super Dream" at bounding box center [166, 187] width 141 height 21
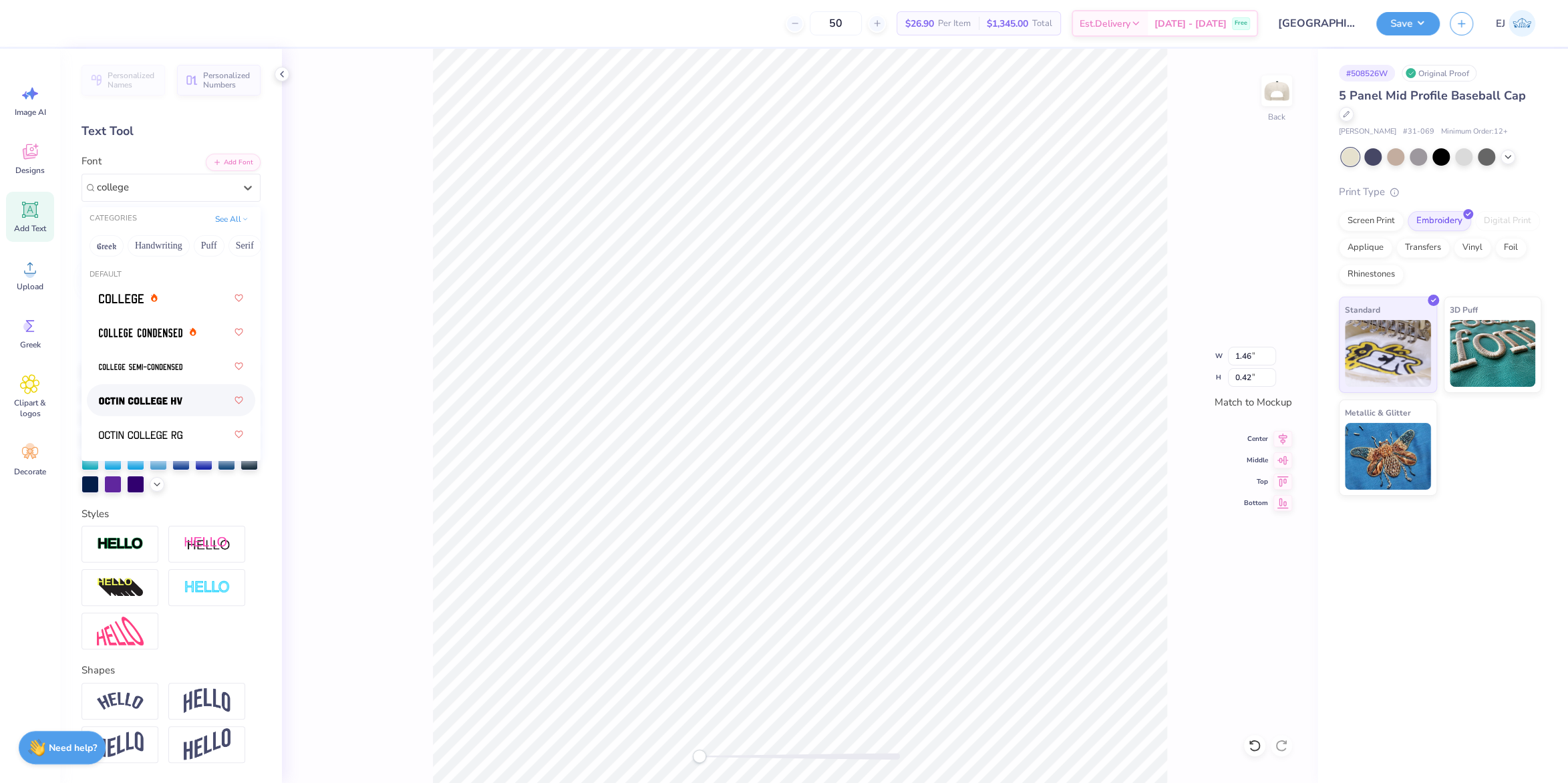
click at [136, 393] on span at bounding box center [141, 400] width 84 height 14
type input "college"
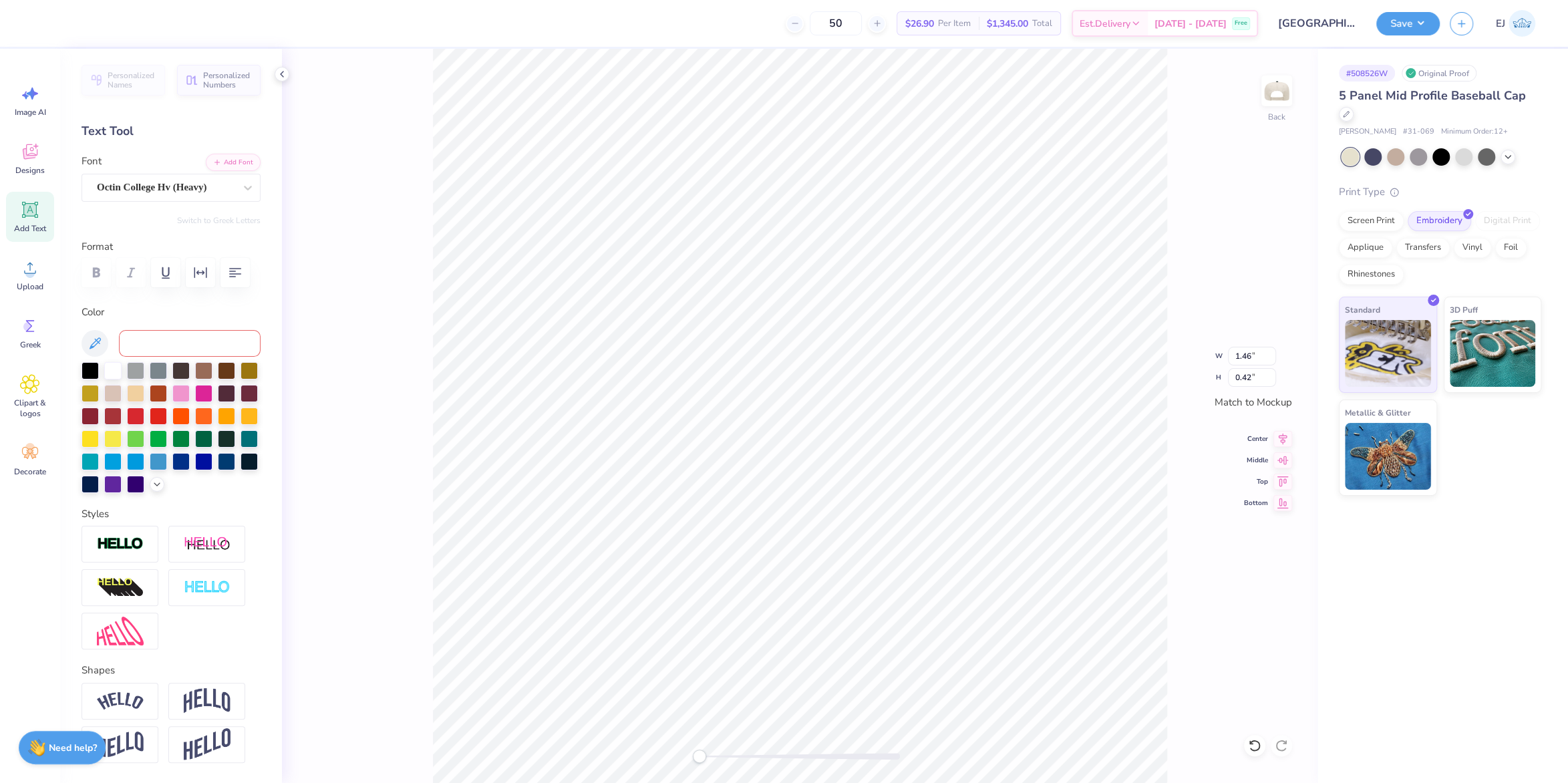
type textarea "1913"
click at [191, 538] on div at bounding box center [207, 544] width 77 height 37
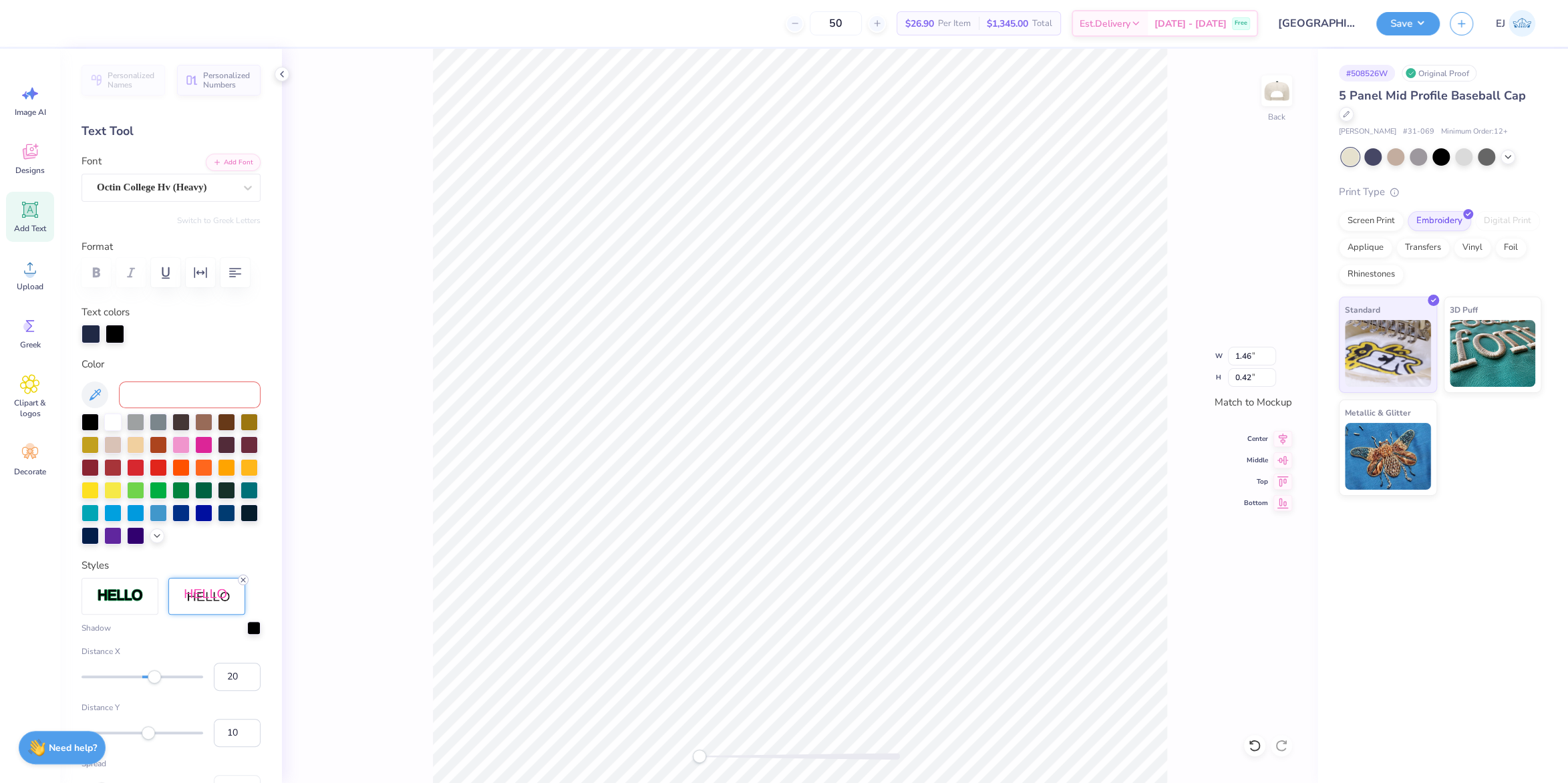
click at [241, 584] on div at bounding box center [243, 580] width 10 height 10
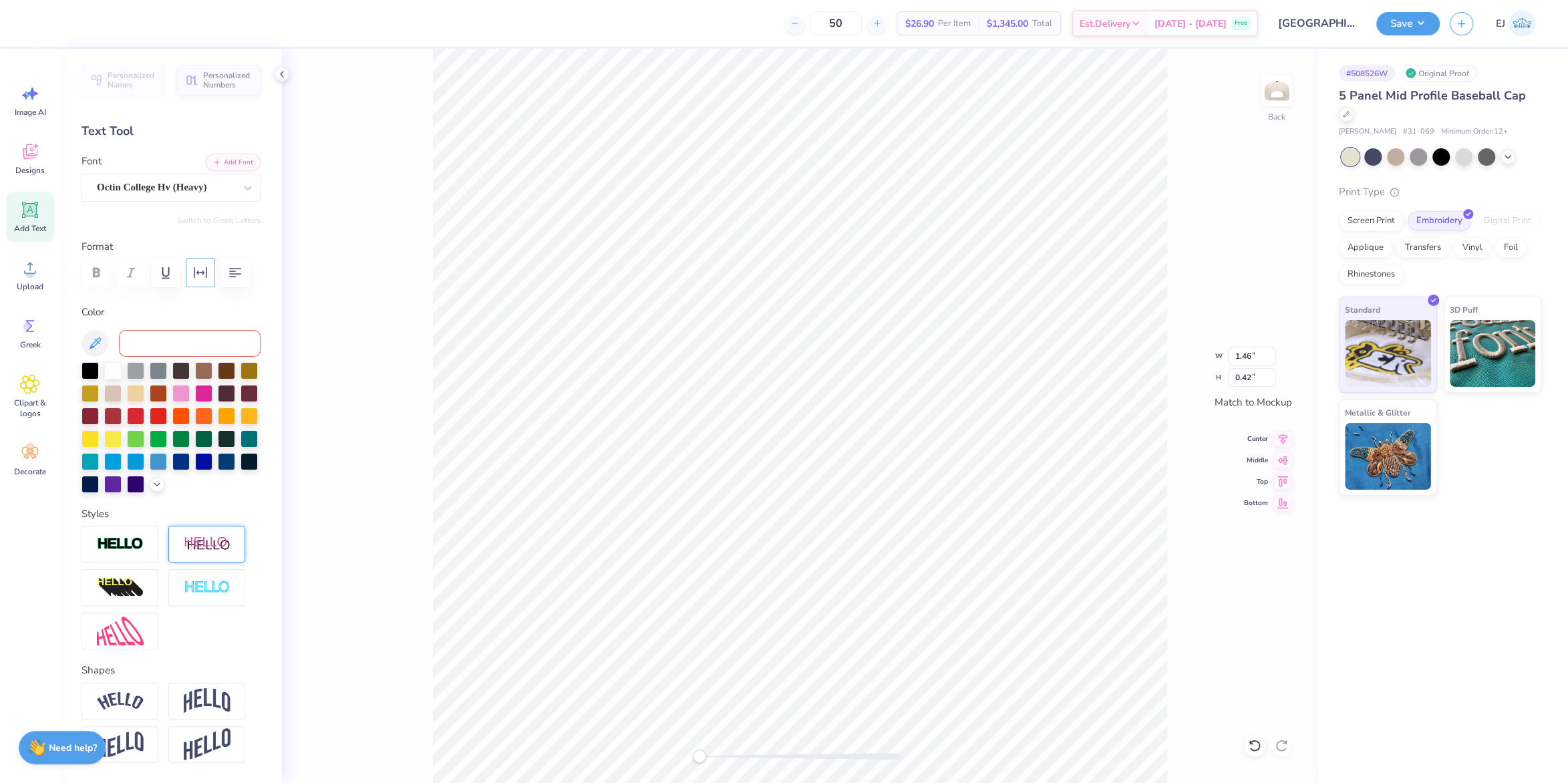
click at [199, 281] on icon "button" at bounding box center [200, 273] width 16 height 16
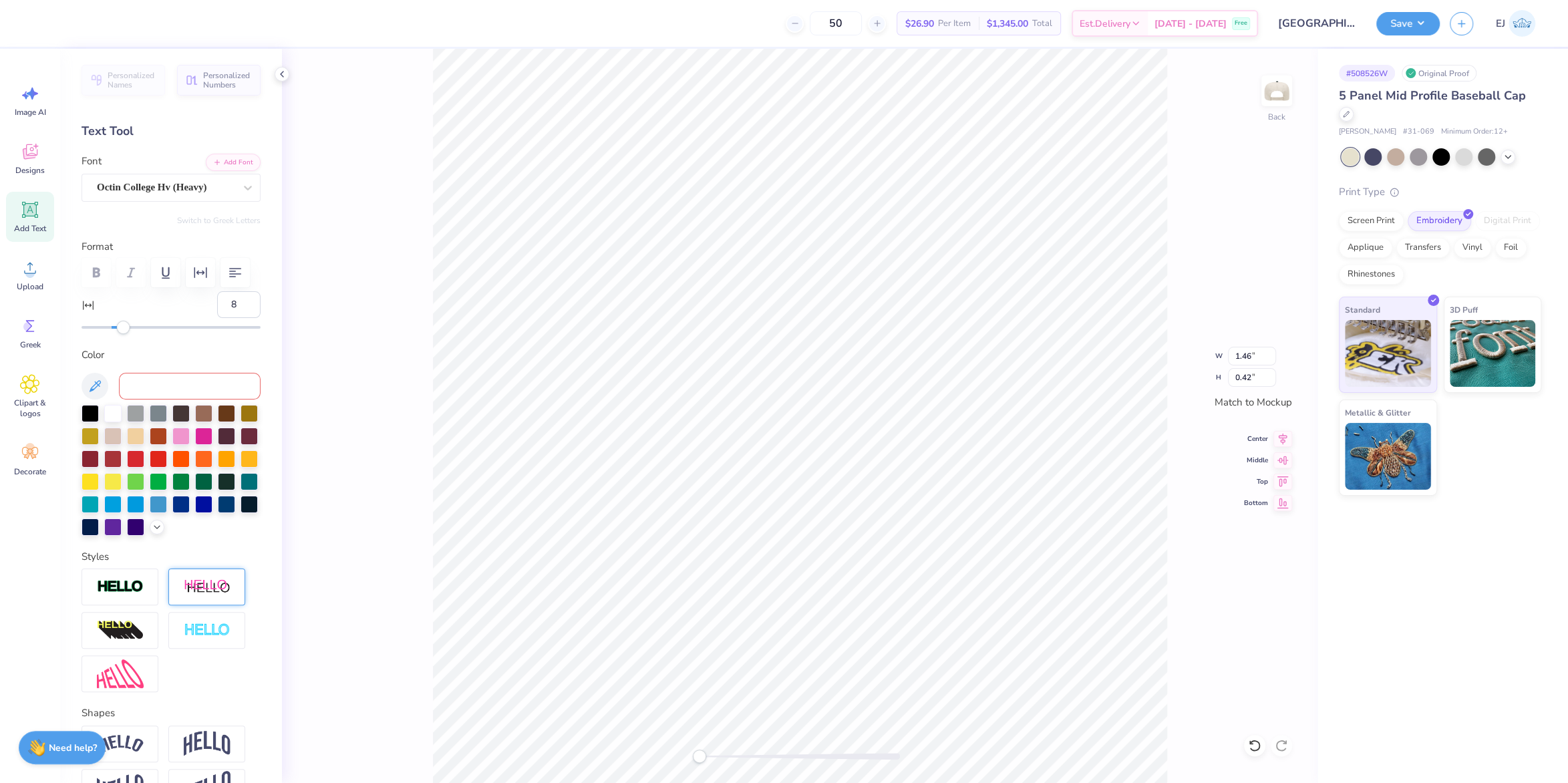
type input "9"
drag, startPoint x: 114, startPoint y: 326, endPoint x: 125, endPoint y: 326, distance: 11.0
click at [125, 326] on div "Accessibility label" at bounding box center [125, 327] width 14 height 14
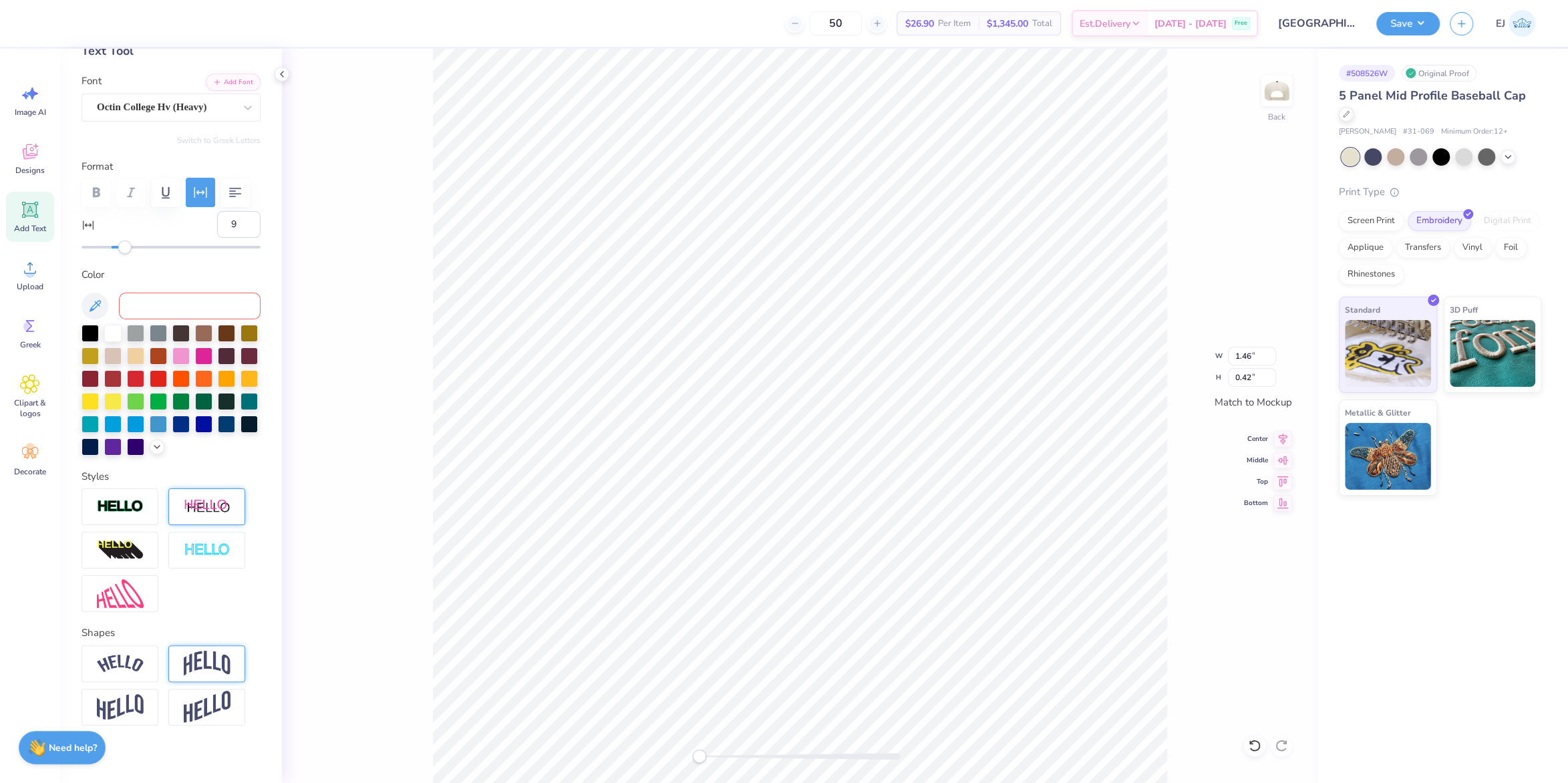
scroll to position [90, 0]
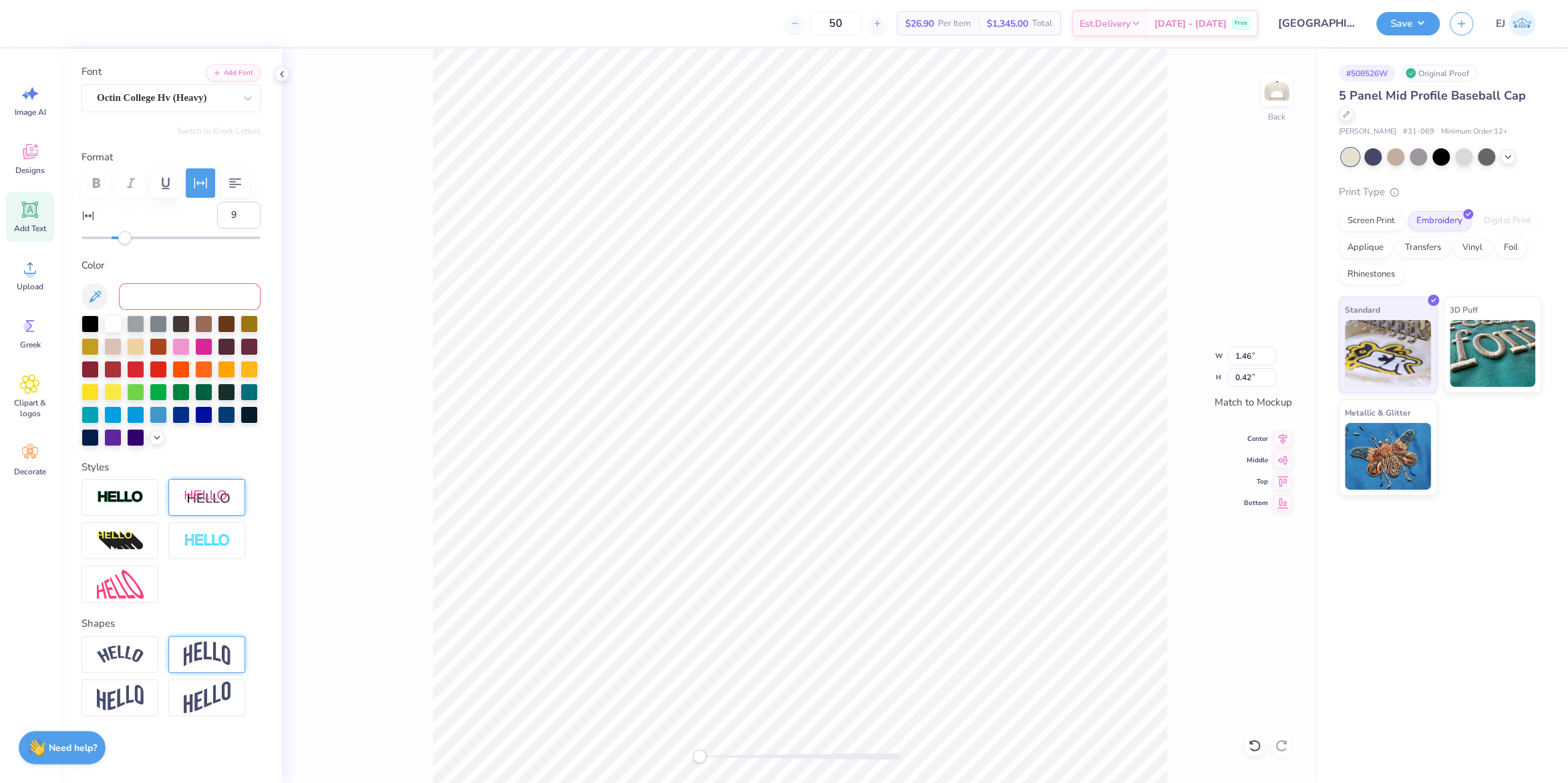
click at [202, 651] on img at bounding box center [207, 654] width 47 height 26
type input "0.15"
drag, startPoint x: 169, startPoint y: 737, endPoint x: 152, endPoint y: 740, distance: 17.3
click at [152, 740] on div "Accessibility label" at bounding box center [151, 736] width 14 height 14
type input "0.26"
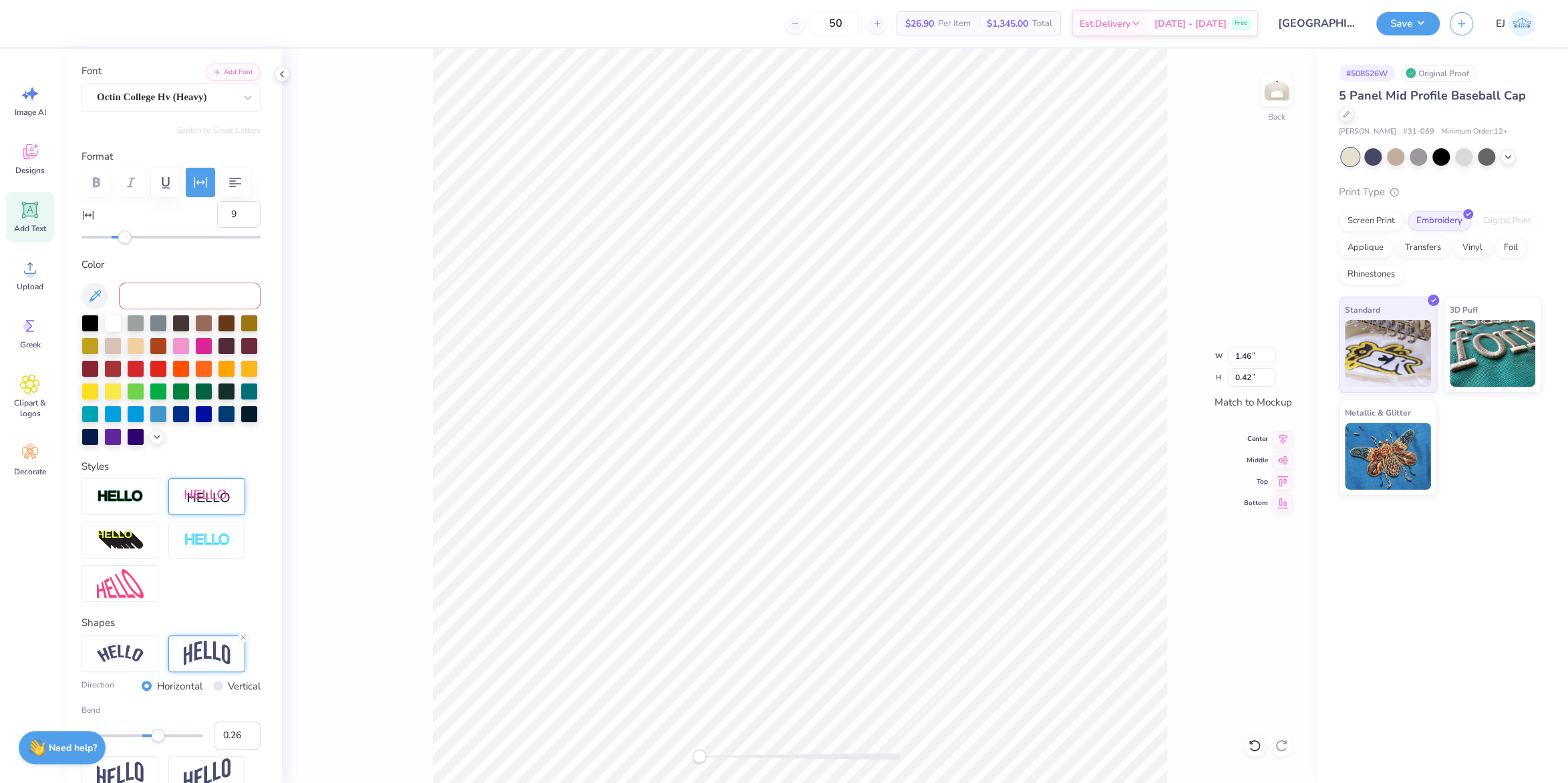
click at [158, 742] on div at bounding box center [142, 736] width 121 height 14
click at [1248, 354] on input "1.46" at bounding box center [1252, 355] width 48 height 18
type input "4.48"
type input "1.88"
click at [1271, 85] on img at bounding box center [1277, 91] width 53 height 53
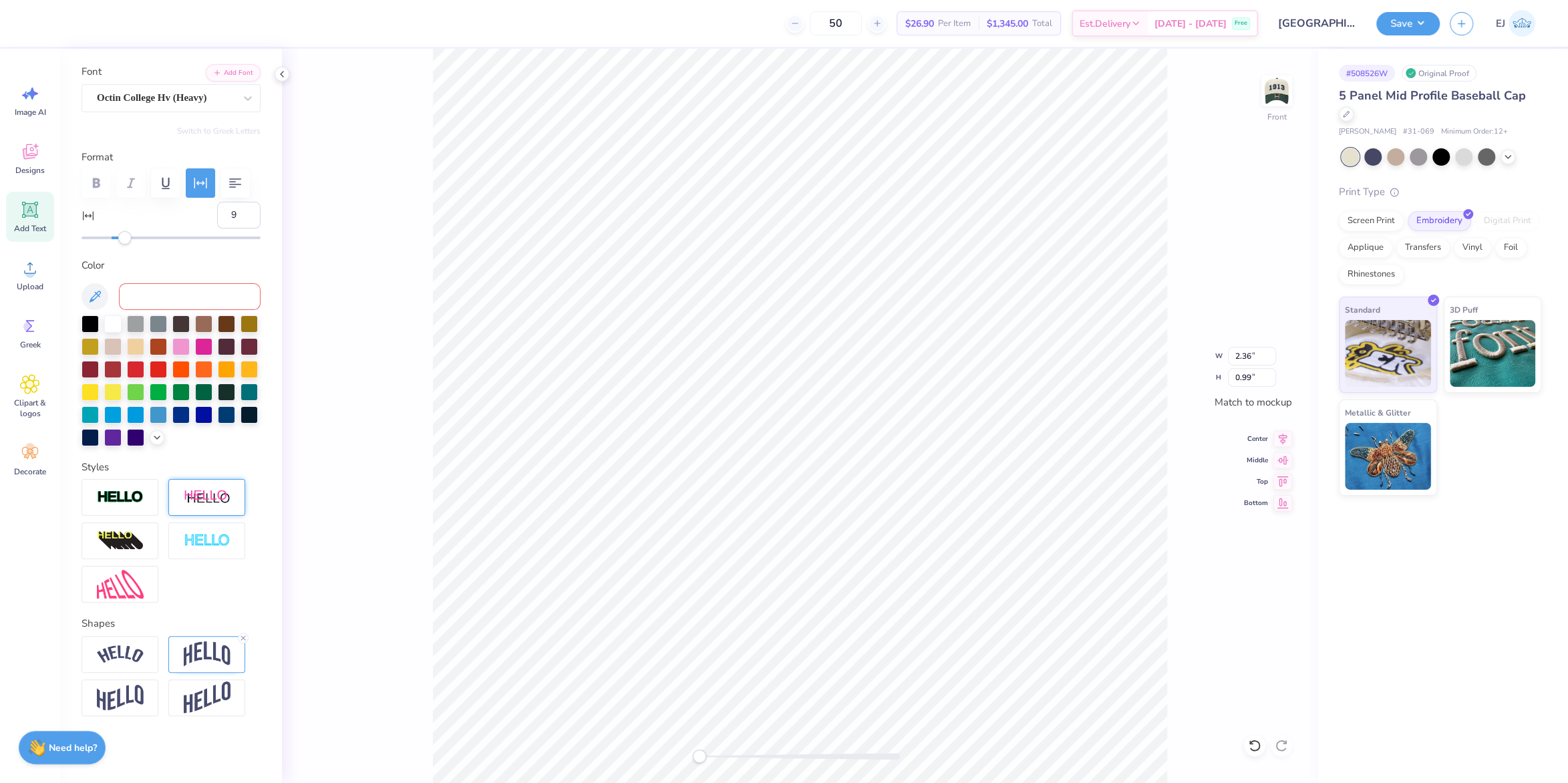
scroll to position [0, 0]
type textarea "phi sig"
click at [1236, 364] on input "3.33" at bounding box center [1252, 355] width 48 height 18
type input "2.00"
click at [1252, 376] on input "0.59" at bounding box center [1252, 377] width 48 height 18
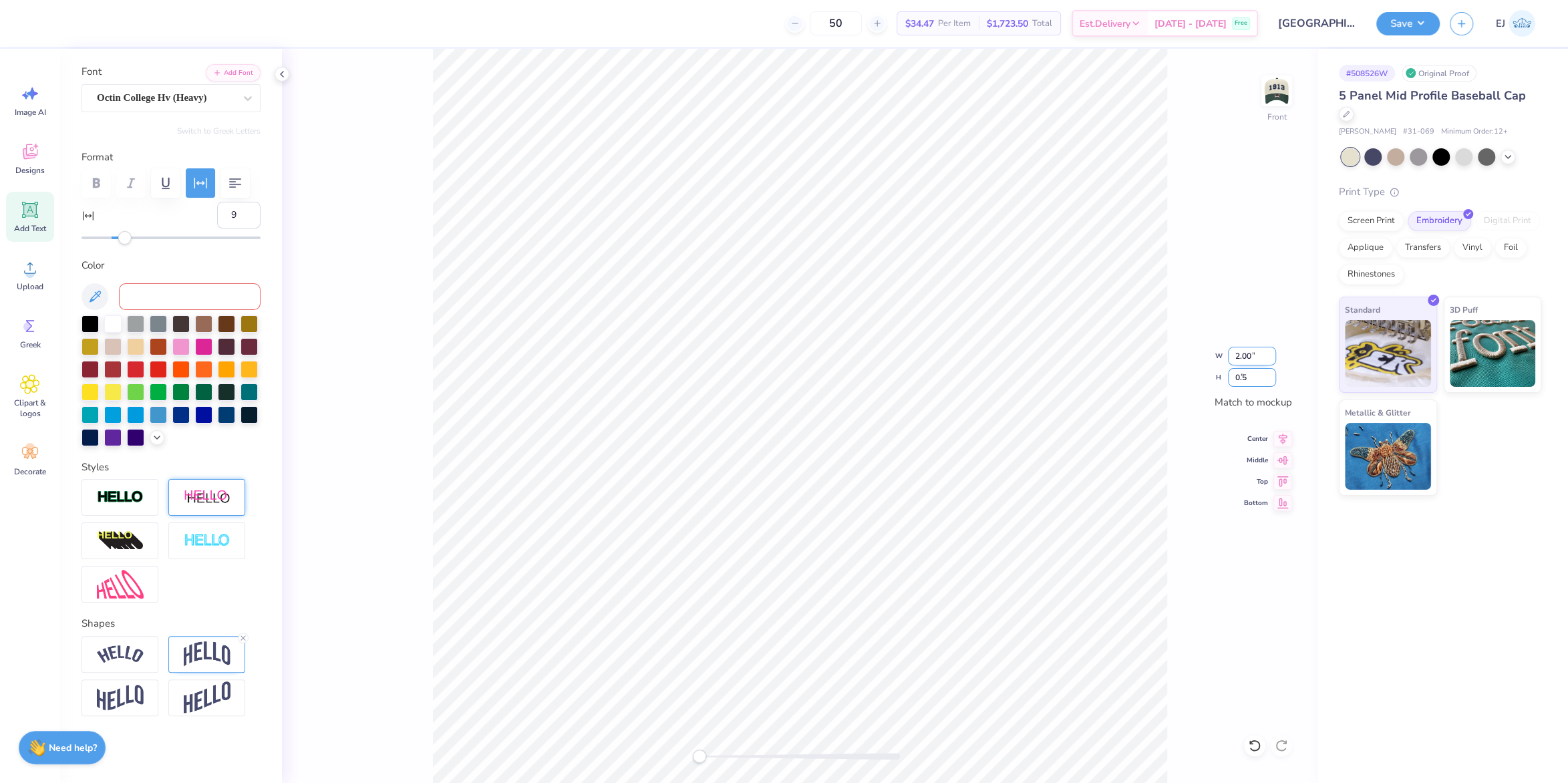
type input "0.5"
type input "1.69"
type input "0.50"
type input "2.00"
type input "0.59"
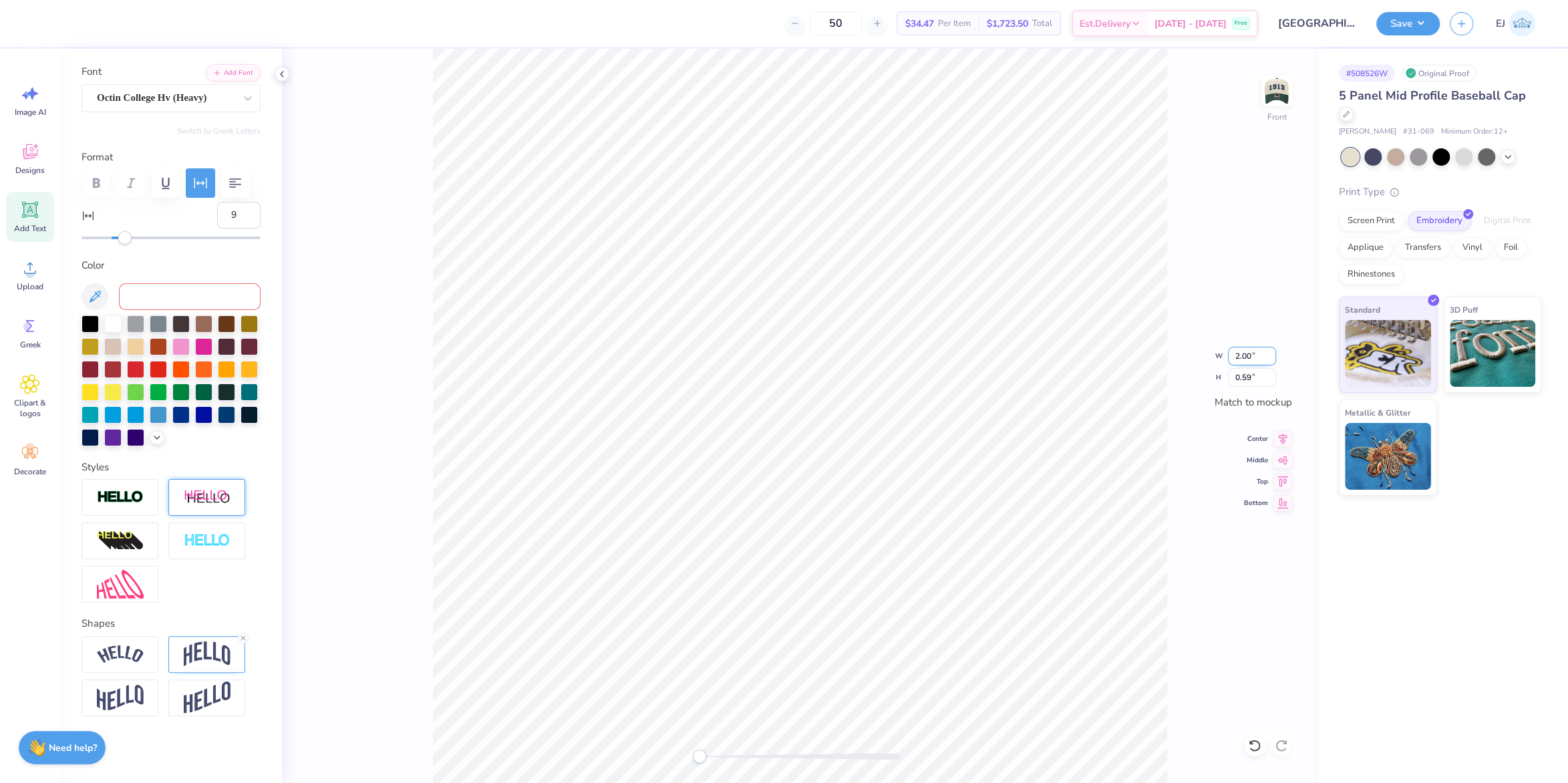
click at [1252, 353] on input "2.00" at bounding box center [1252, 355] width 48 height 18
type input "3.37"
type input "1.00"
click at [1246, 360] on input "3.37" at bounding box center [1252, 355] width 48 height 18
type input "3.00"
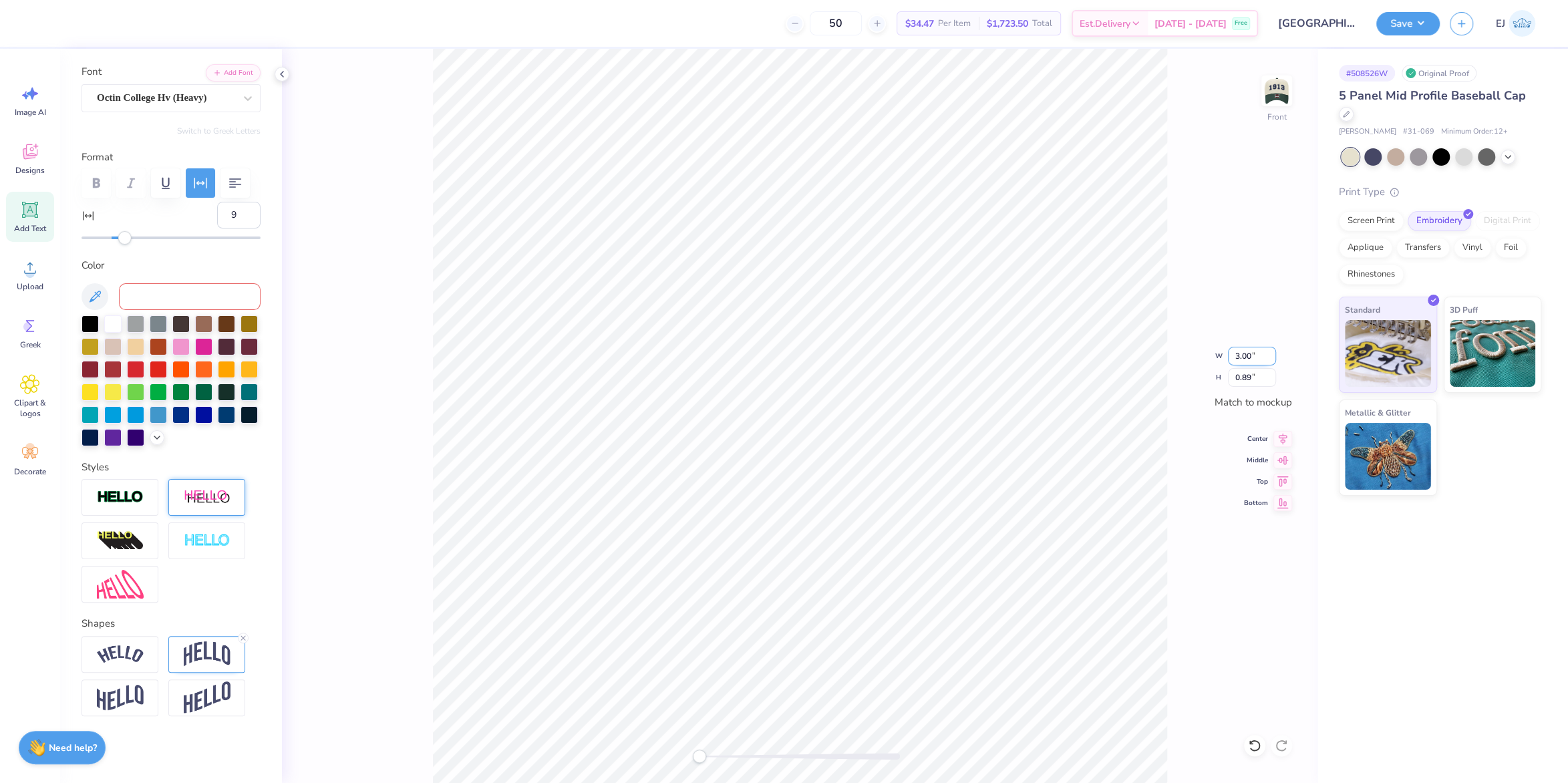
type input "0.89"
click at [1508, 162] on div at bounding box center [1508, 155] width 14 height 14
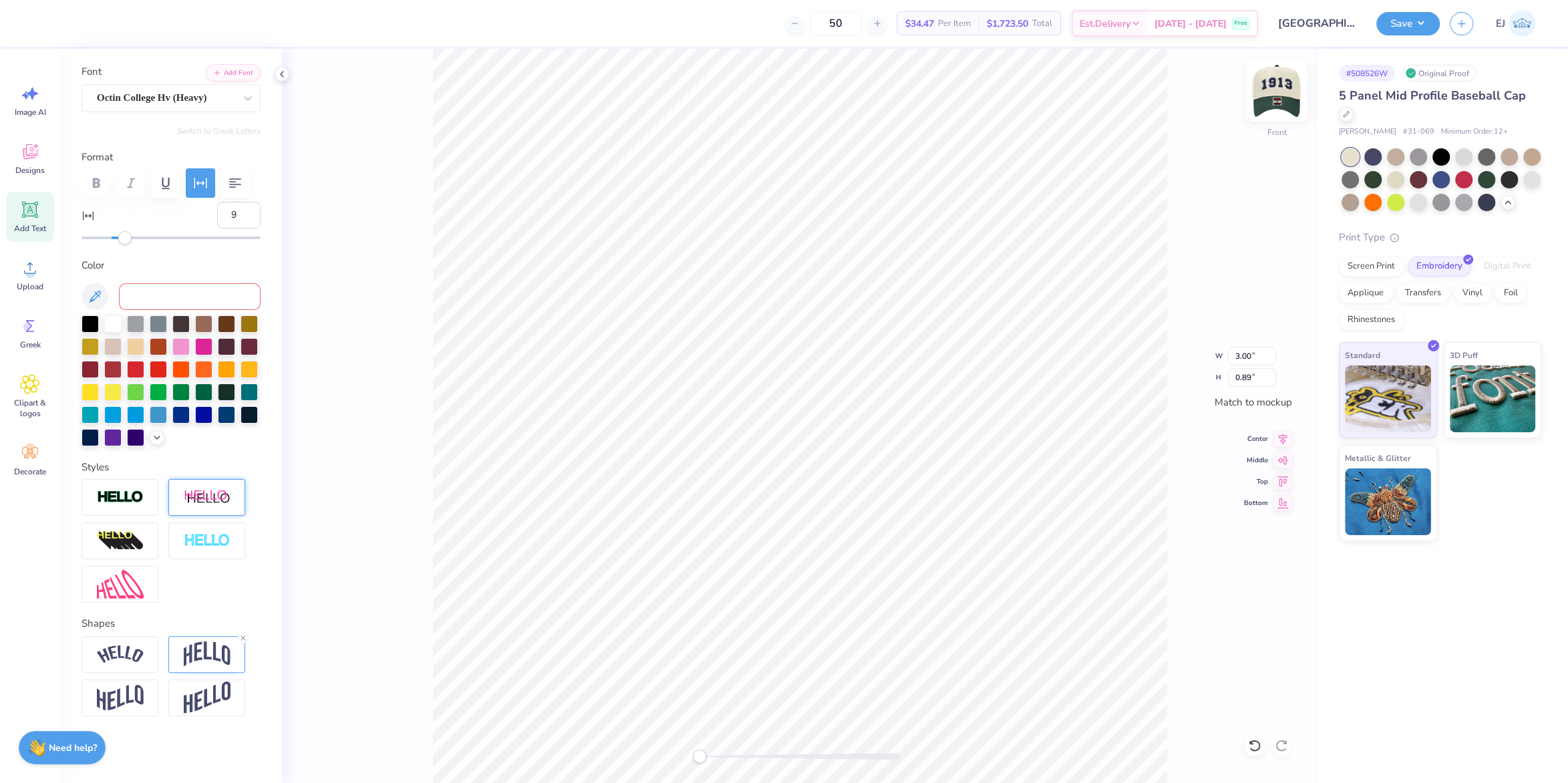
click at [1275, 100] on img at bounding box center [1277, 91] width 53 height 53
type input "4.48"
type input "1.88"
click at [910, 512] on li "Download vector" at bounding box center [889, 514] width 105 height 26
drag, startPoint x: 1172, startPoint y: 282, endPoint x: 1268, endPoint y: 152, distance: 161.6
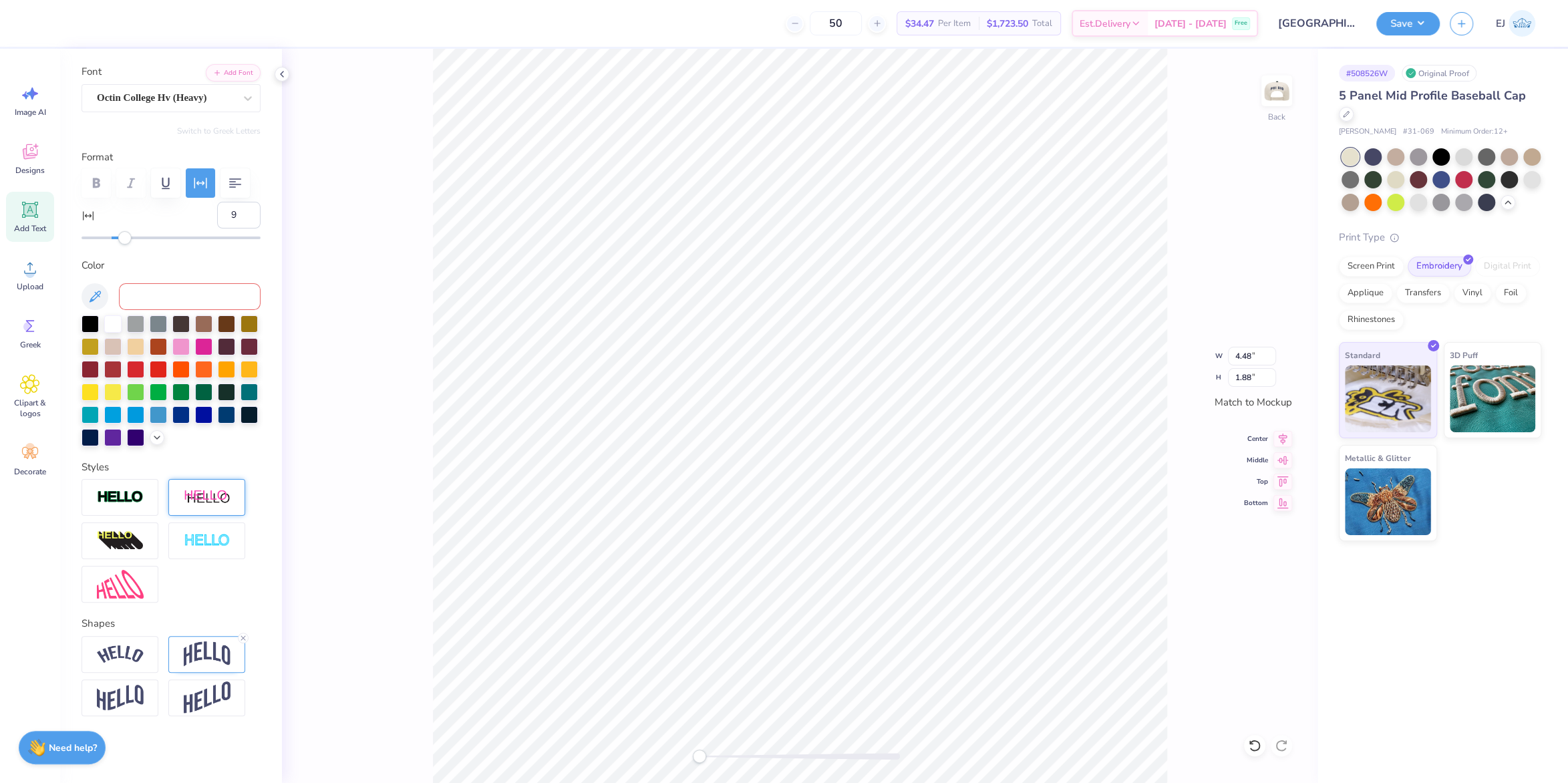
click at [1173, 278] on div "Back W 4.48 4.48 " H 1.88 1.88 " Match to Mockup Center Middle Top Bottom" at bounding box center [800, 416] width 1036 height 734
click at [1294, 96] on div "Back" at bounding box center [800, 416] width 1036 height 734
click at [1287, 93] on img at bounding box center [1277, 91] width 53 height 53
click at [996, 465] on li "Download vector" at bounding box center [986, 472] width 105 height 26
